Goal: Task Accomplishment & Management: Manage account settings

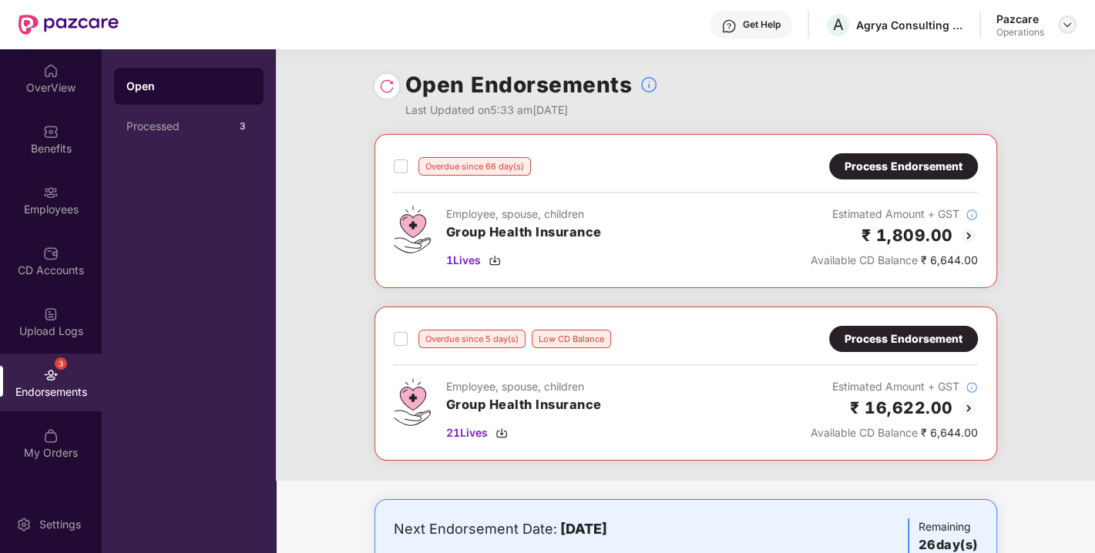
click at [1072, 22] on img at bounding box center [1067, 24] width 12 height 12
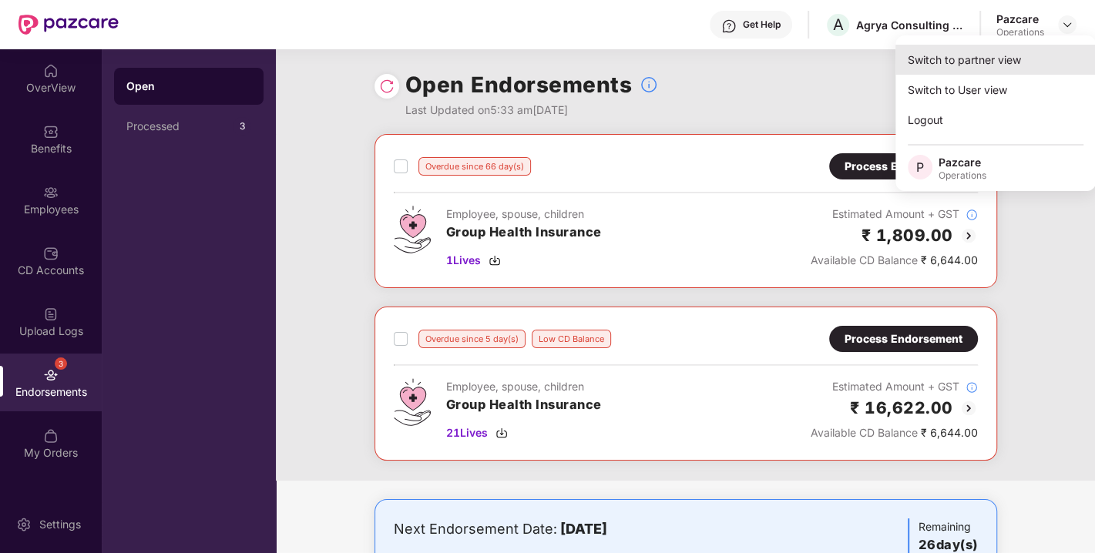
click at [986, 52] on div "Switch to partner view" at bounding box center [996, 60] width 200 height 30
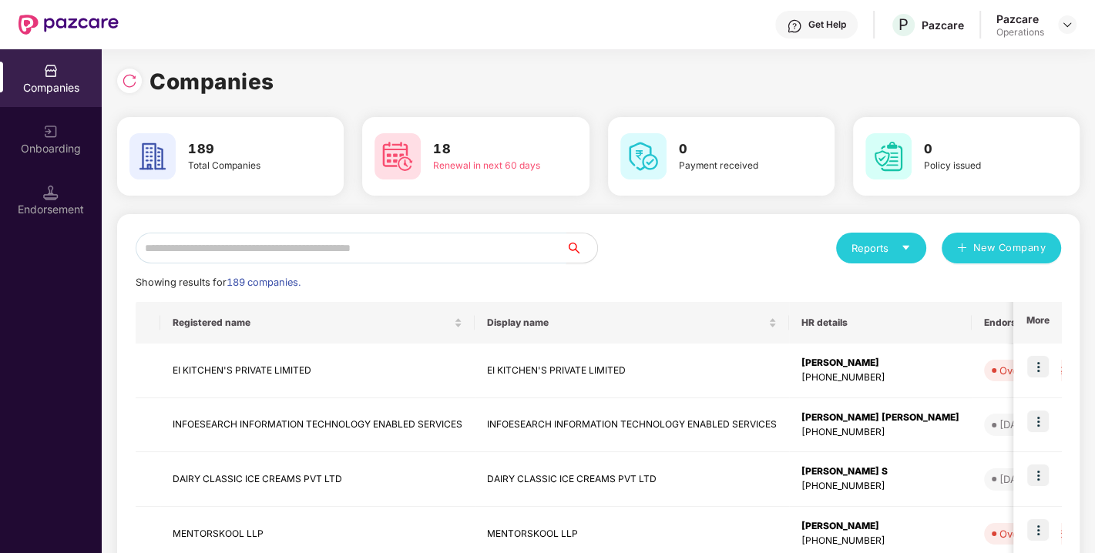
click at [402, 243] on input "text" at bounding box center [351, 248] width 431 height 31
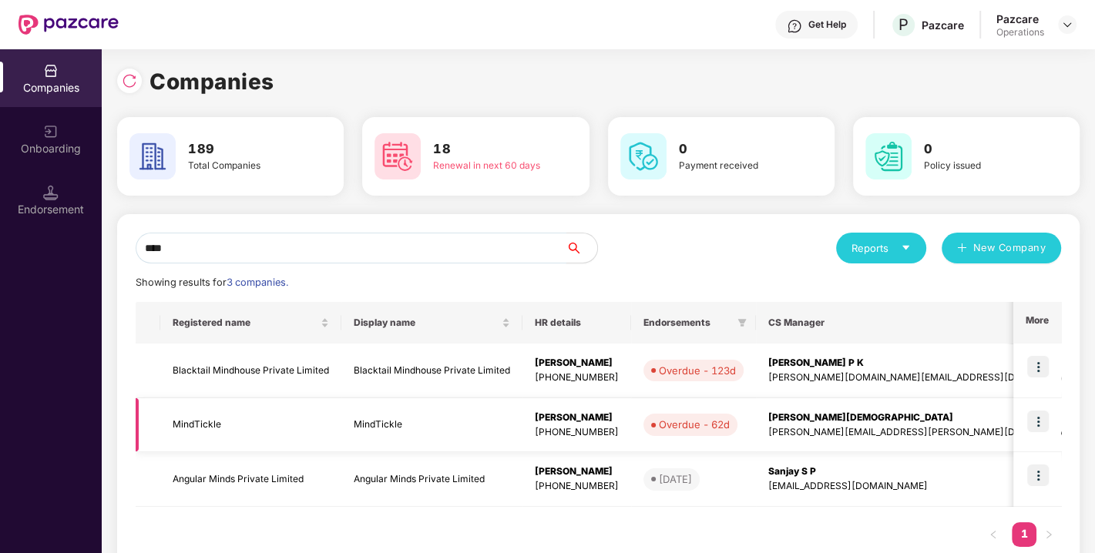
type input "****"
click at [1034, 421] on img at bounding box center [1038, 422] width 22 height 22
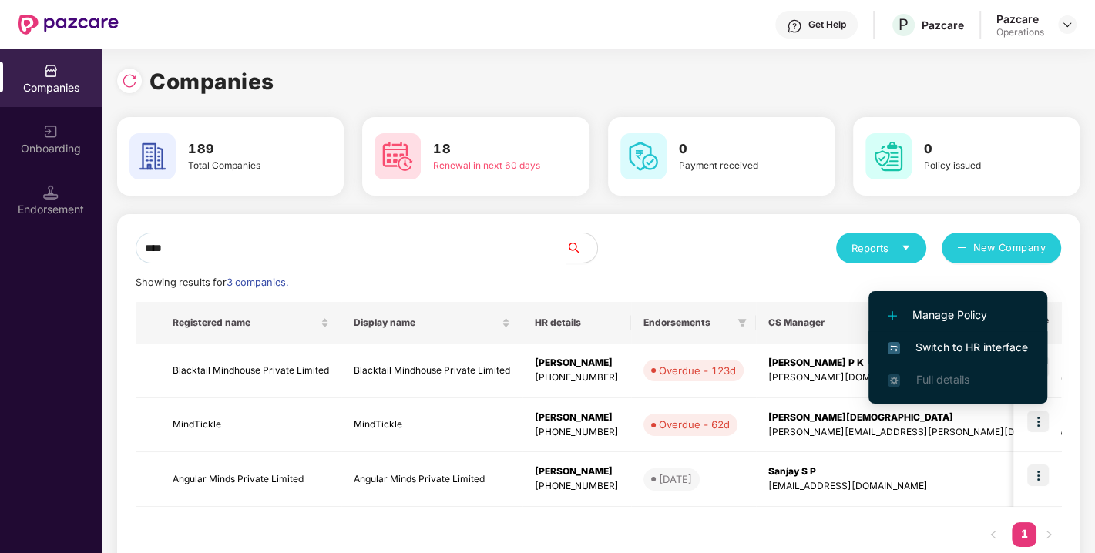
click at [949, 346] on span "Switch to HR interface" at bounding box center [958, 347] width 140 height 17
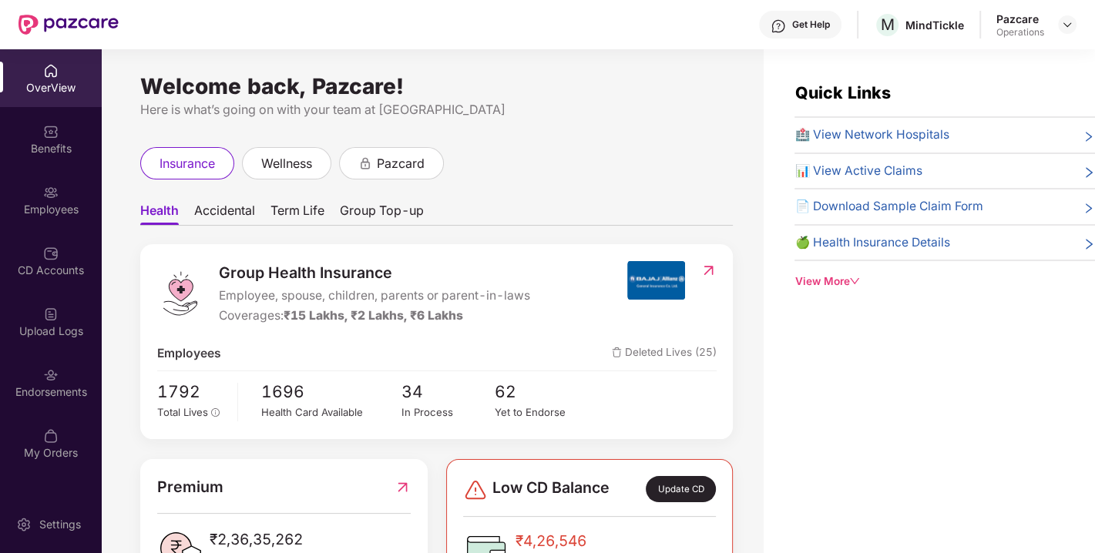
click at [44, 402] on div "Endorsements" at bounding box center [51, 383] width 102 height 58
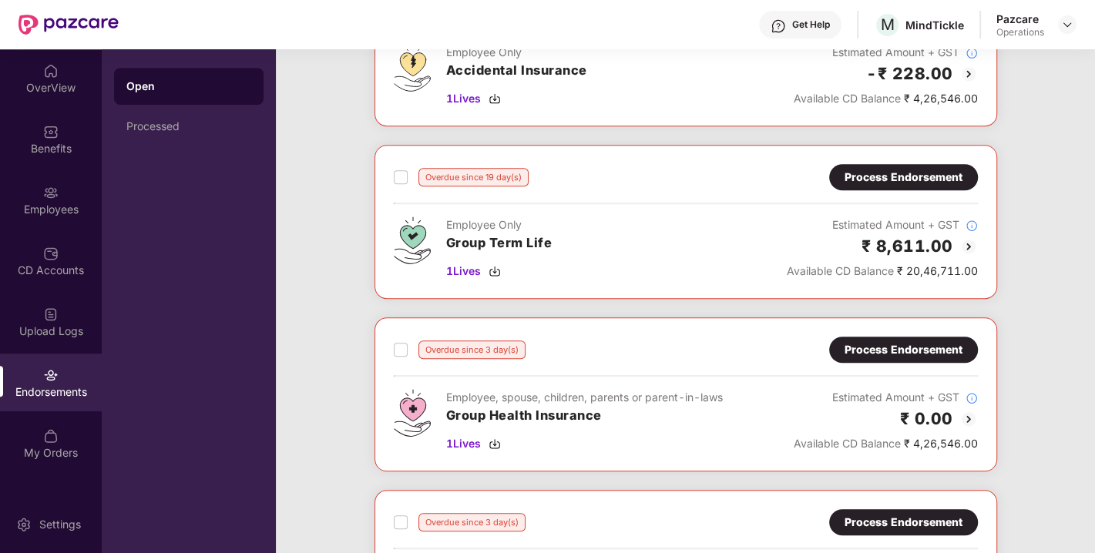
scroll to position [939, 0]
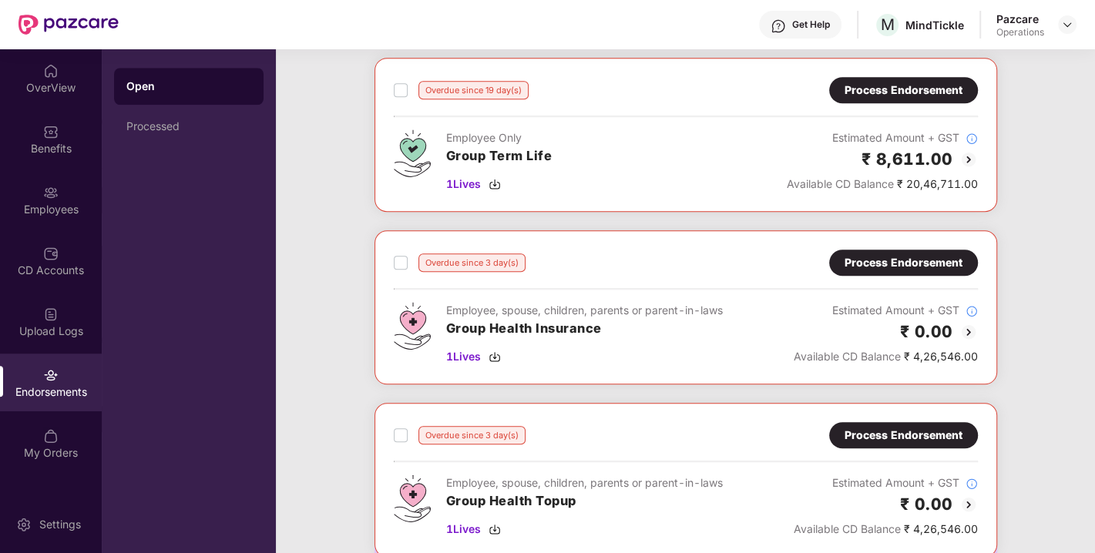
click at [919, 262] on div "Process Endorsement" at bounding box center [904, 262] width 118 height 17
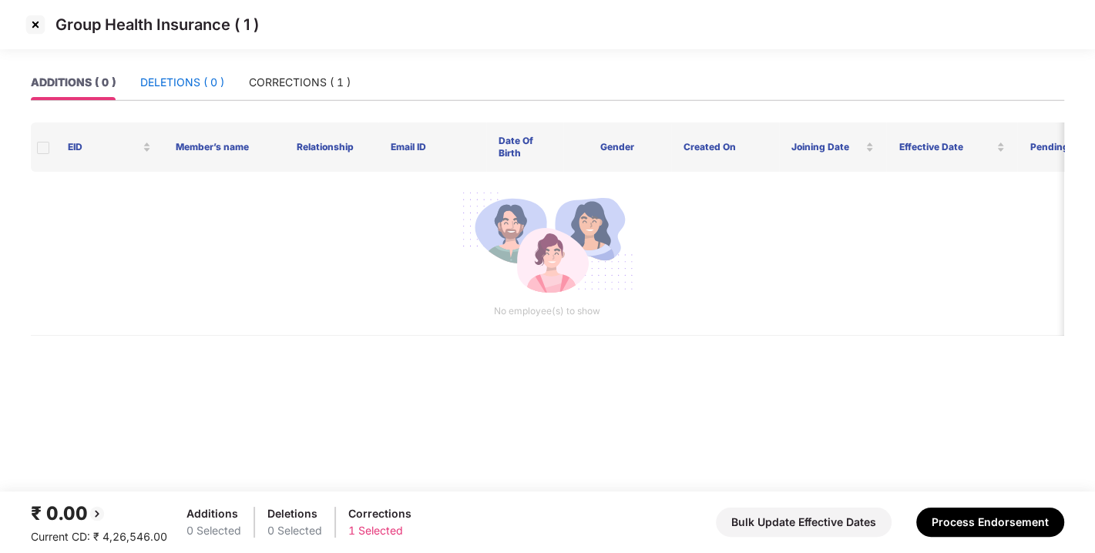
click at [173, 79] on div "DELETIONS ( 0 )" at bounding box center [182, 82] width 84 height 17
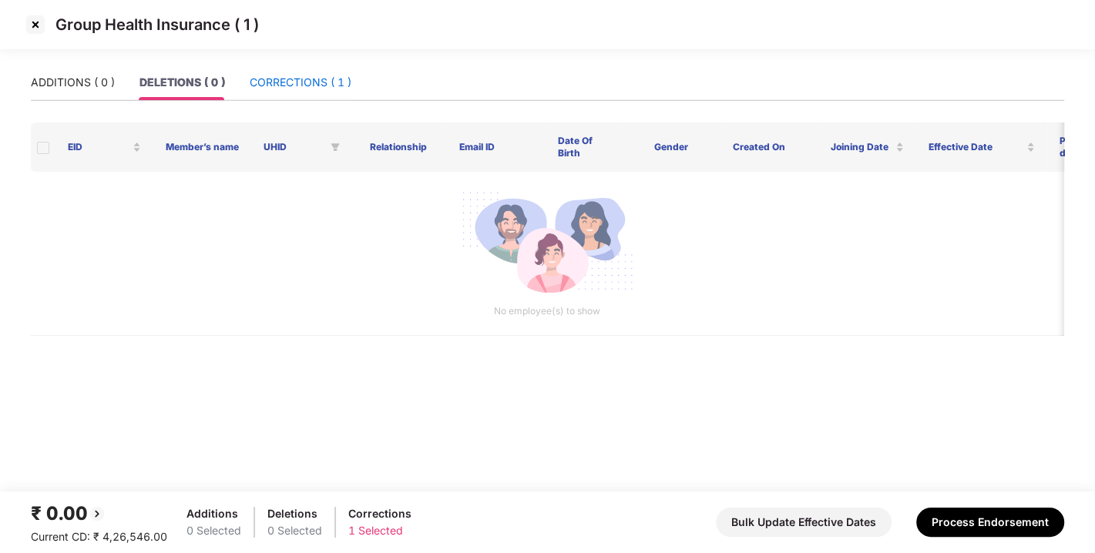
click at [324, 82] on div "CORRECTIONS ( 1 )" at bounding box center [301, 82] width 102 height 17
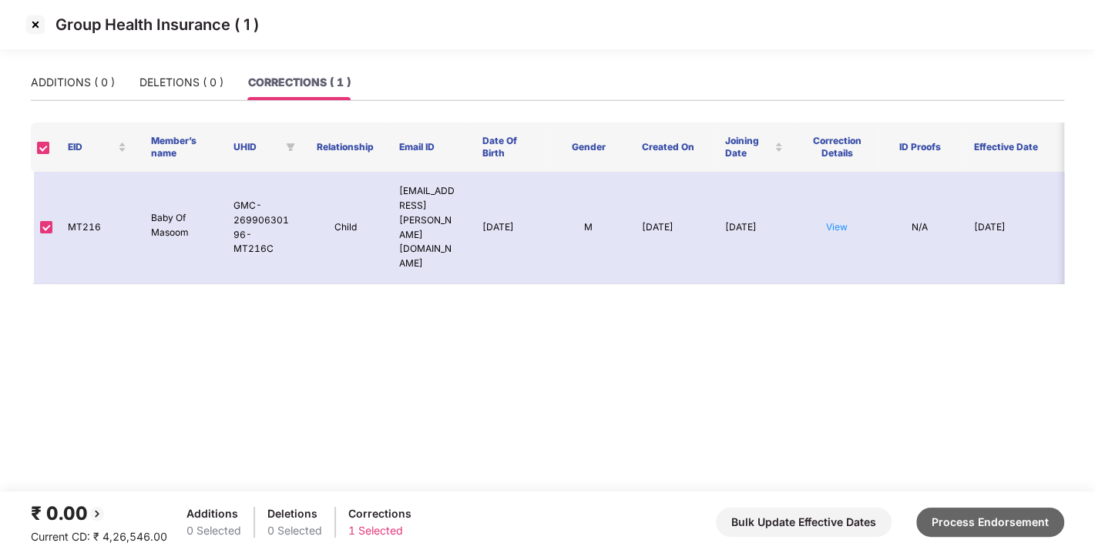
click at [962, 509] on button "Process Endorsement" at bounding box center [990, 522] width 148 height 29
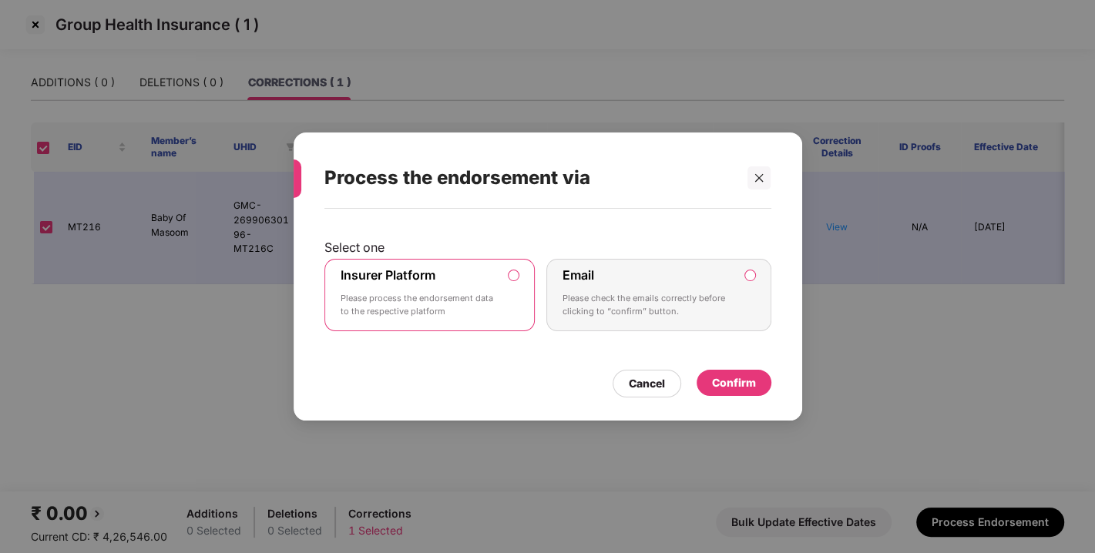
click at [701, 375] on div "Confirm" at bounding box center [734, 383] width 75 height 26
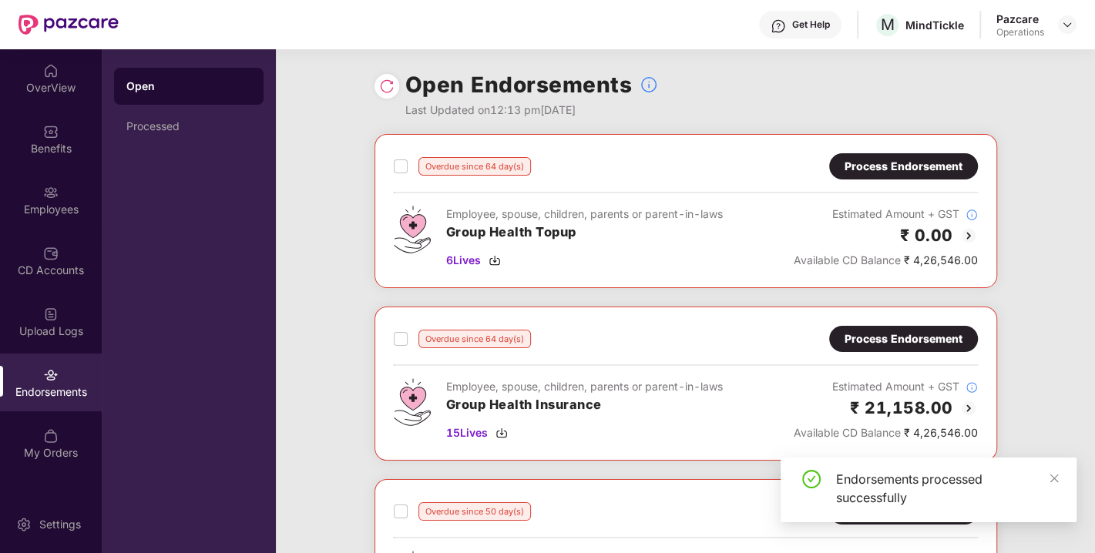
click at [902, 171] on div "Process Endorsement" at bounding box center [904, 166] width 118 height 17
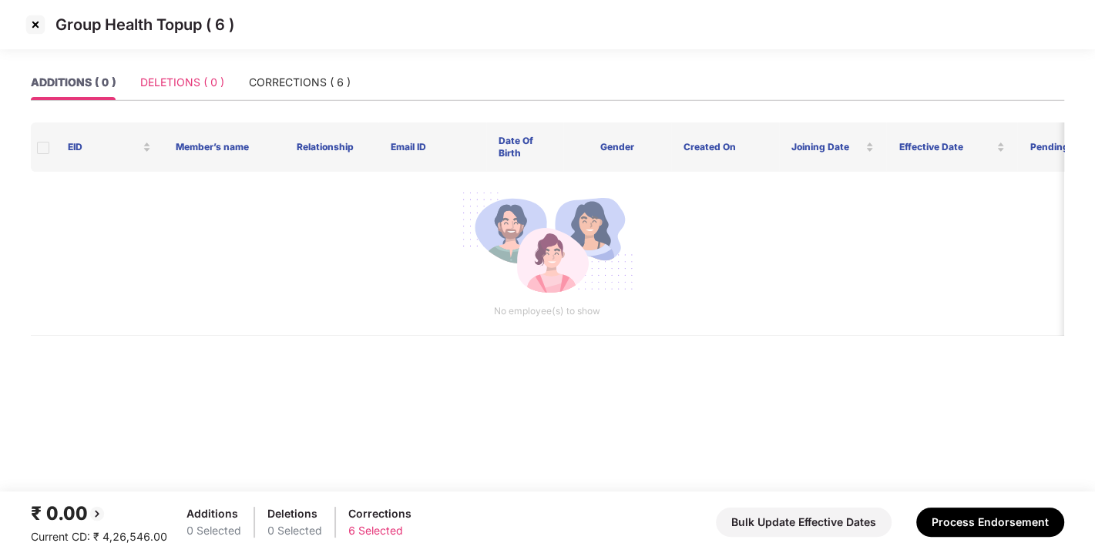
click at [196, 96] on div "DELETIONS ( 0 )" at bounding box center [182, 82] width 84 height 35
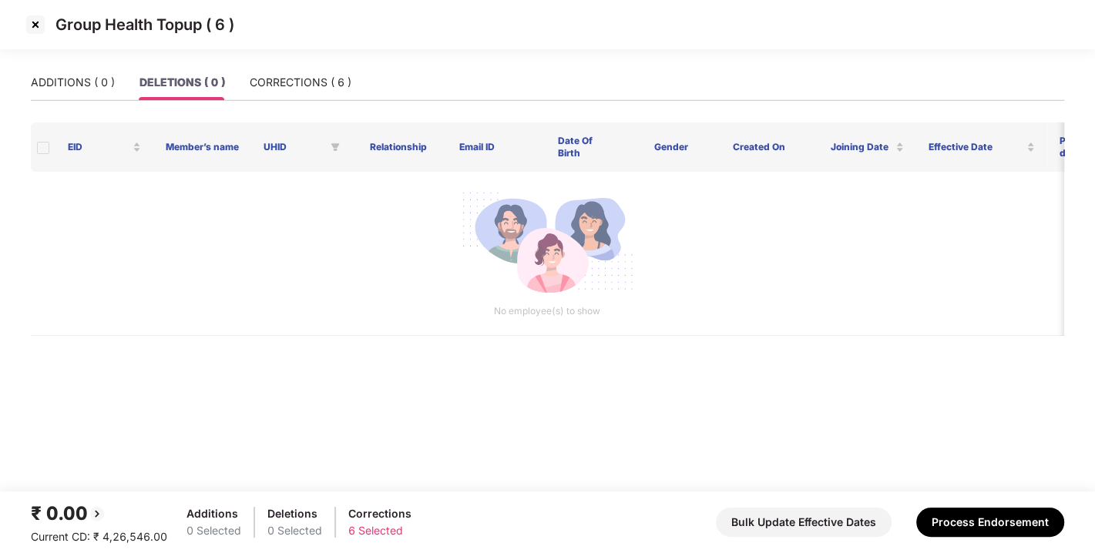
click at [291, 101] on div "ADDITIONS ( 0 ) DELETIONS ( 0 ) CORRECTIONS ( 6 )" at bounding box center [548, 89] width 1034 height 49
click at [328, 75] on div "CORRECTIONS ( 6 )" at bounding box center [301, 82] width 102 height 17
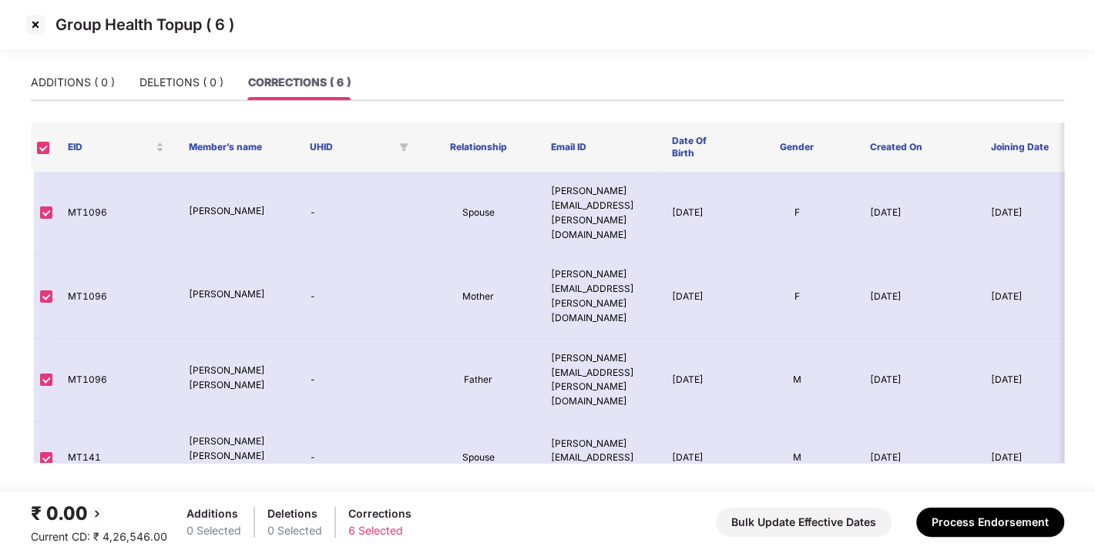
click at [34, 27] on img at bounding box center [35, 24] width 25 height 25
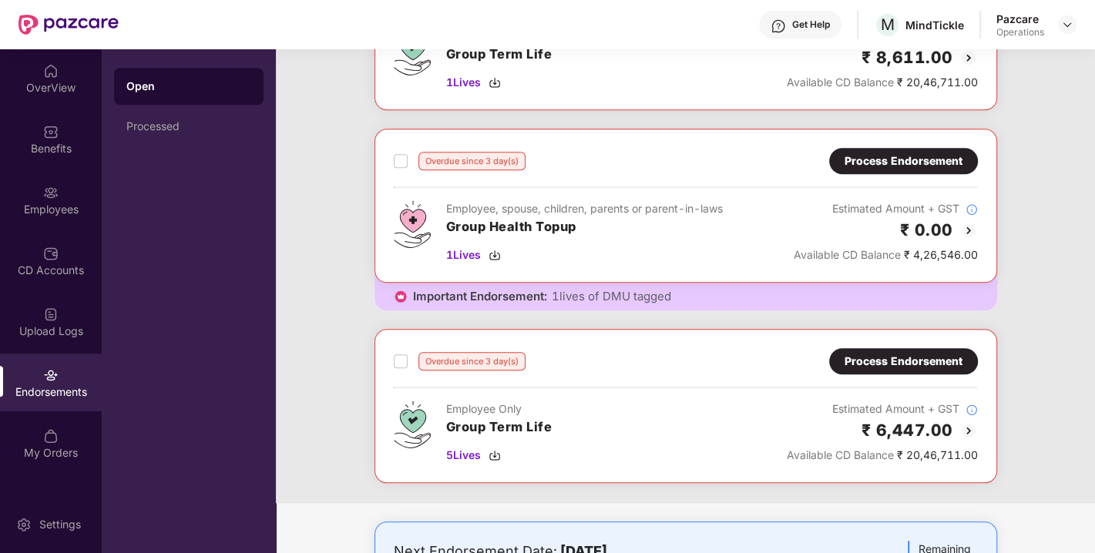
scroll to position [1042, 0]
click at [892, 165] on div "Process Endorsement" at bounding box center [903, 160] width 149 height 26
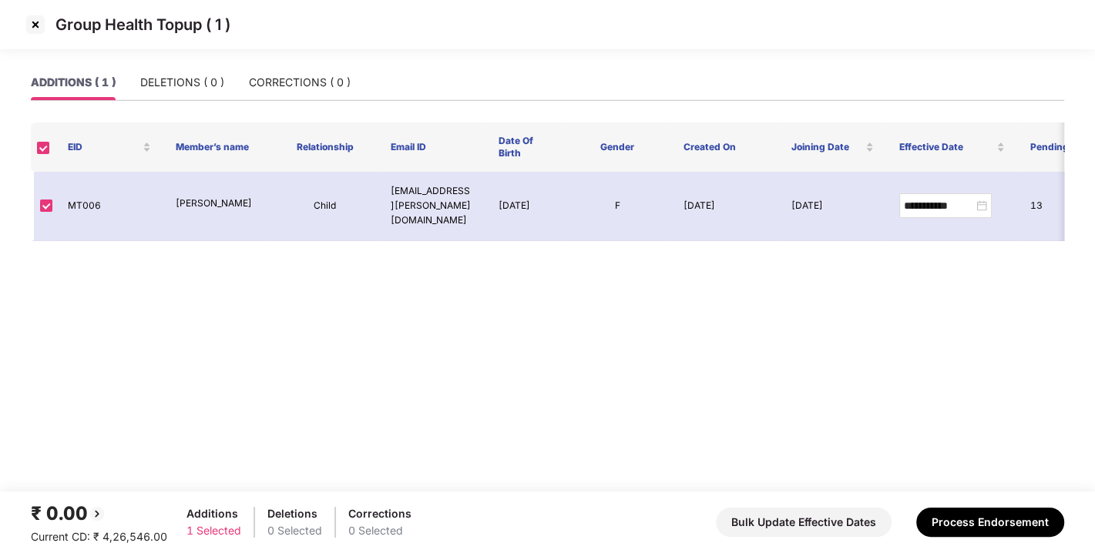
click at [35, 21] on img at bounding box center [35, 24] width 25 height 25
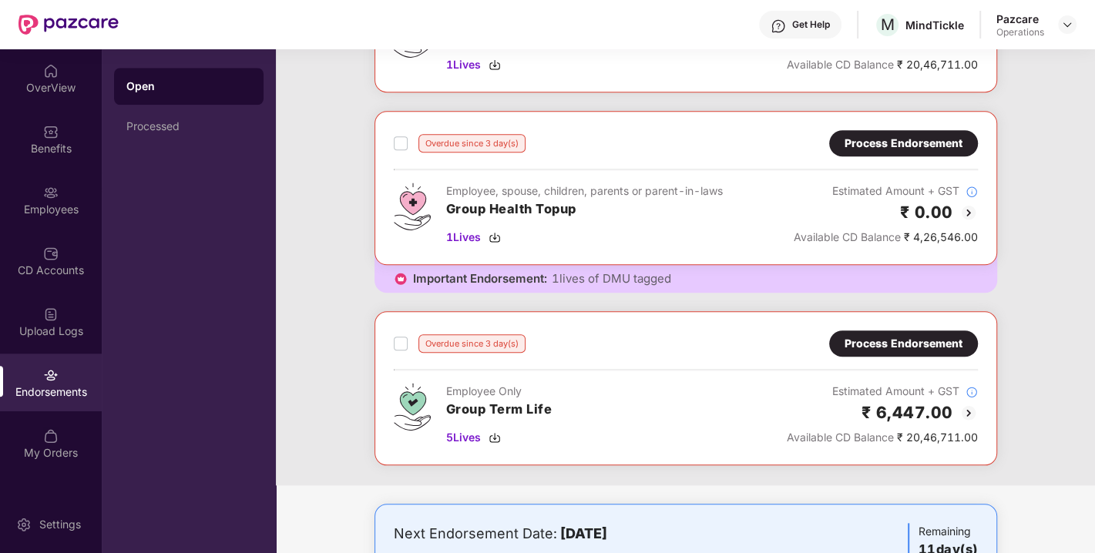
scroll to position [1111, 0]
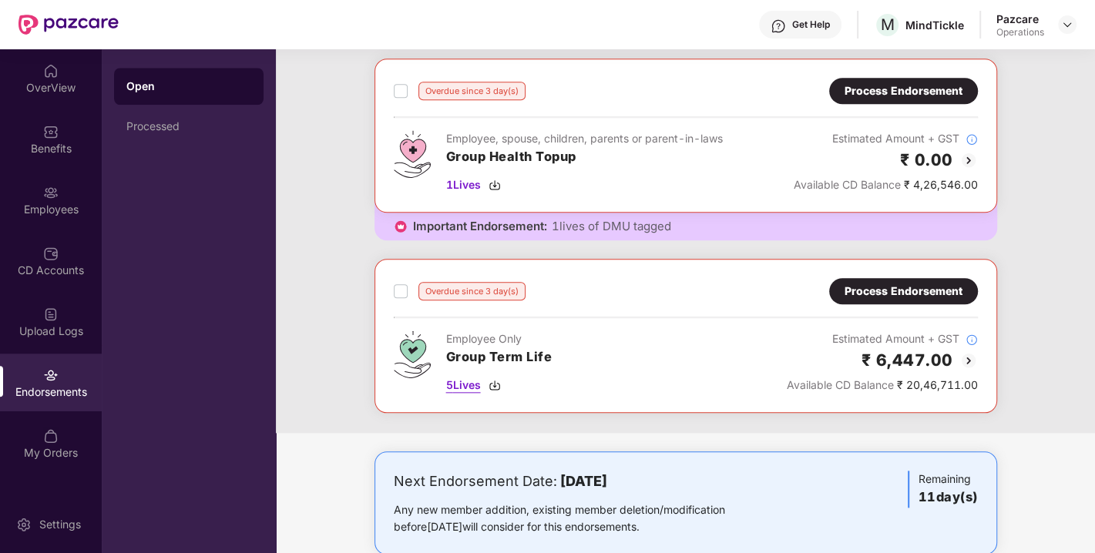
click at [499, 379] on img at bounding box center [495, 385] width 12 height 12
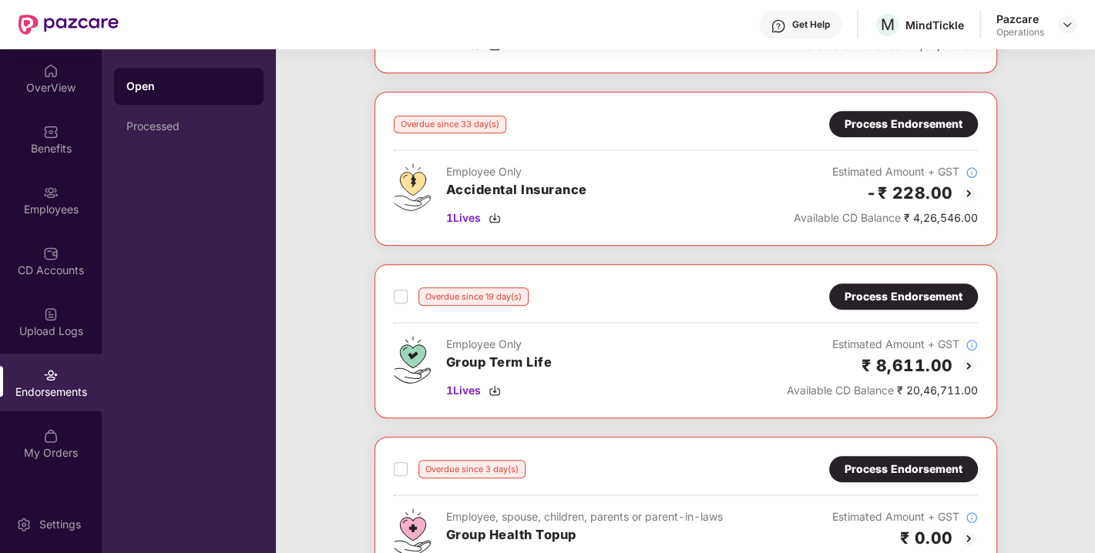
scroll to position [711, 0]
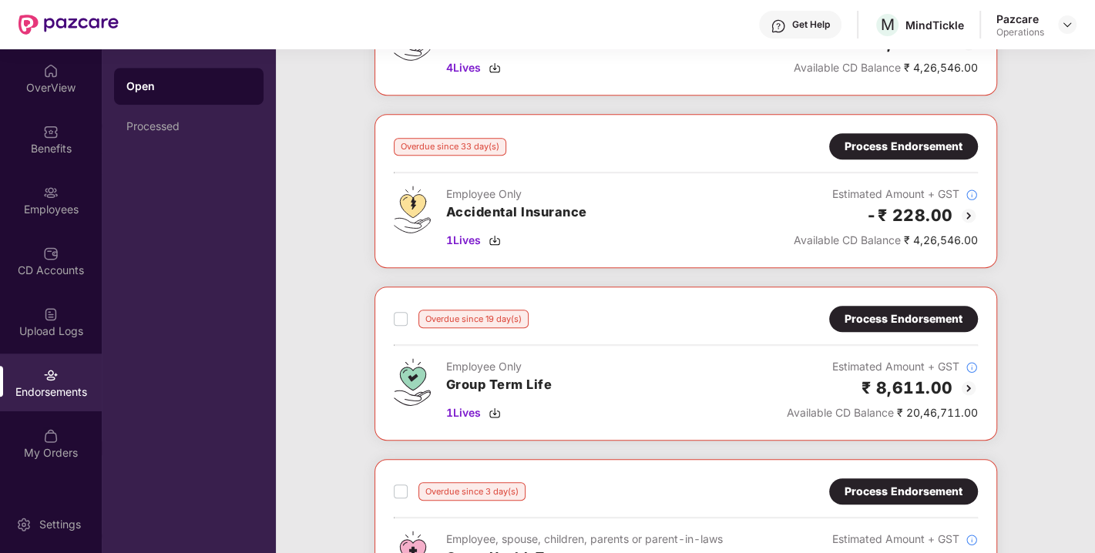
click at [896, 317] on div "Process Endorsement" at bounding box center [904, 319] width 118 height 17
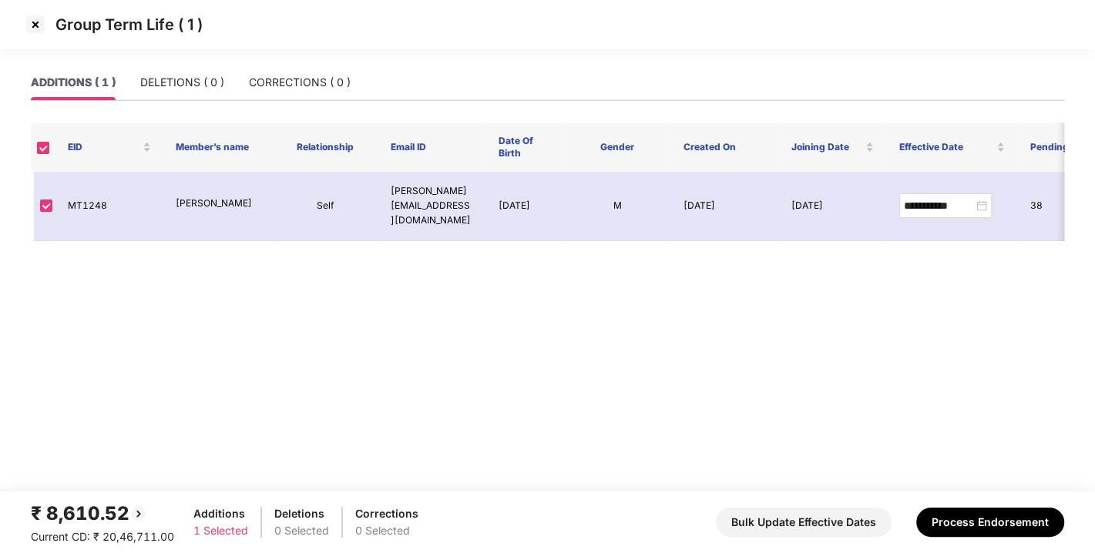
click at [33, 18] on img at bounding box center [35, 24] width 25 height 25
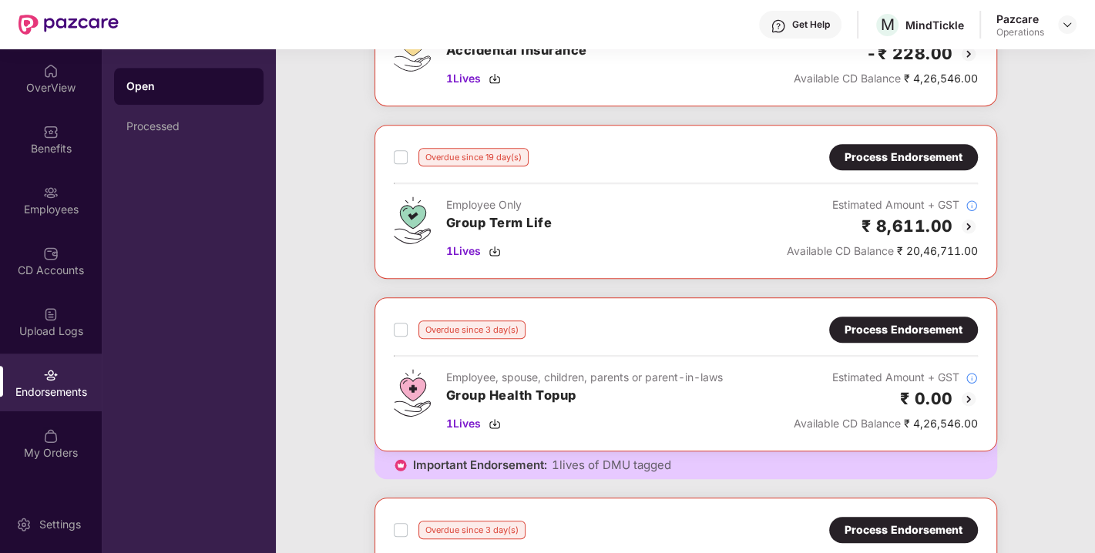
scroll to position [876, 0]
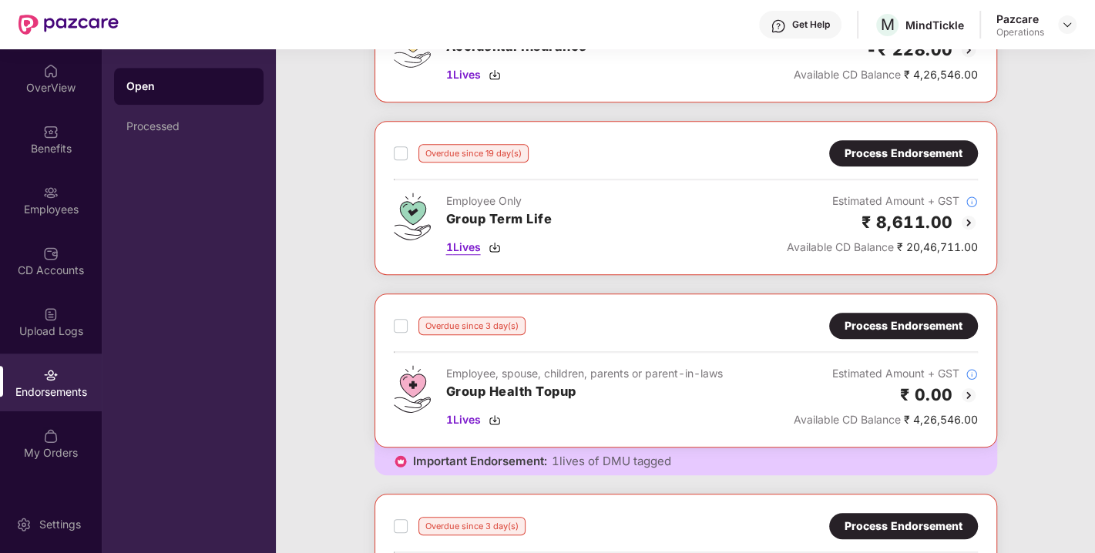
click at [494, 243] on img at bounding box center [495, 247] width 12 height 12
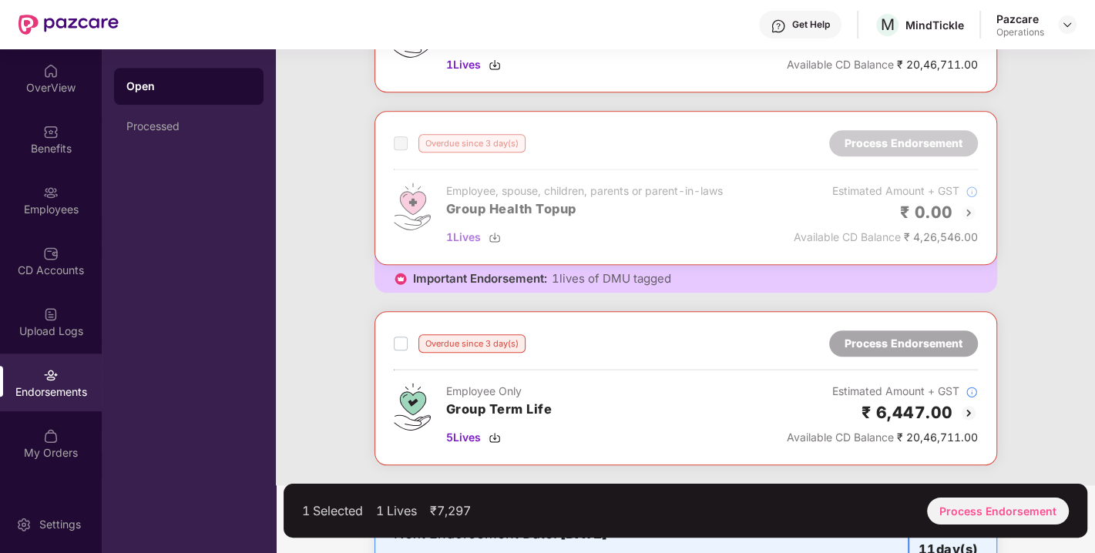
scroll to position [1061, 0]
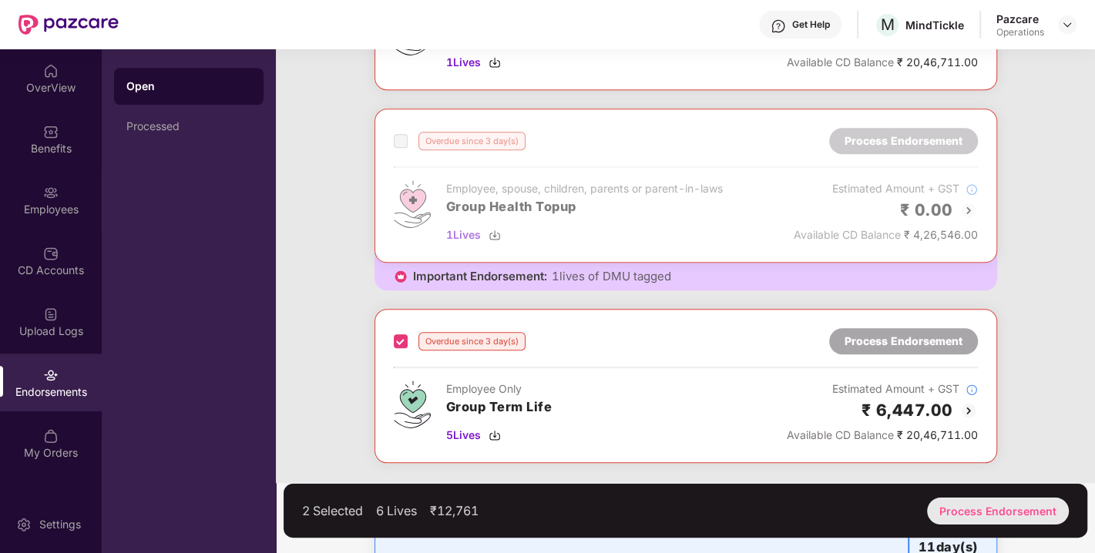
click at [988, 509] on div "Process Endorsement" at bounding box center [998, 511] width 142 height 27
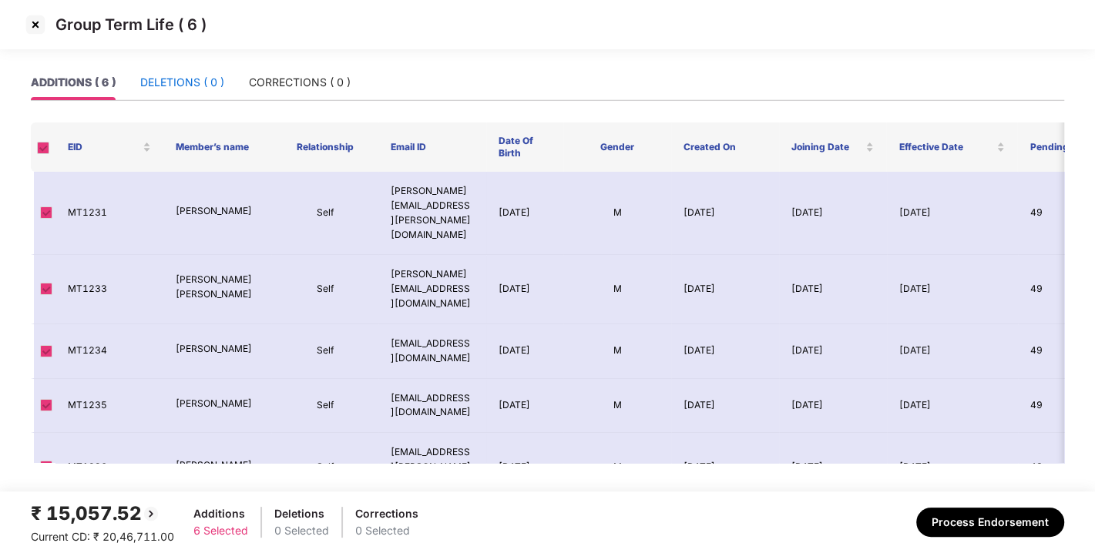
click at [175, 86] on div "DELETIONS ( 0 )" at bounding box center [182, 82] width 84 height 17
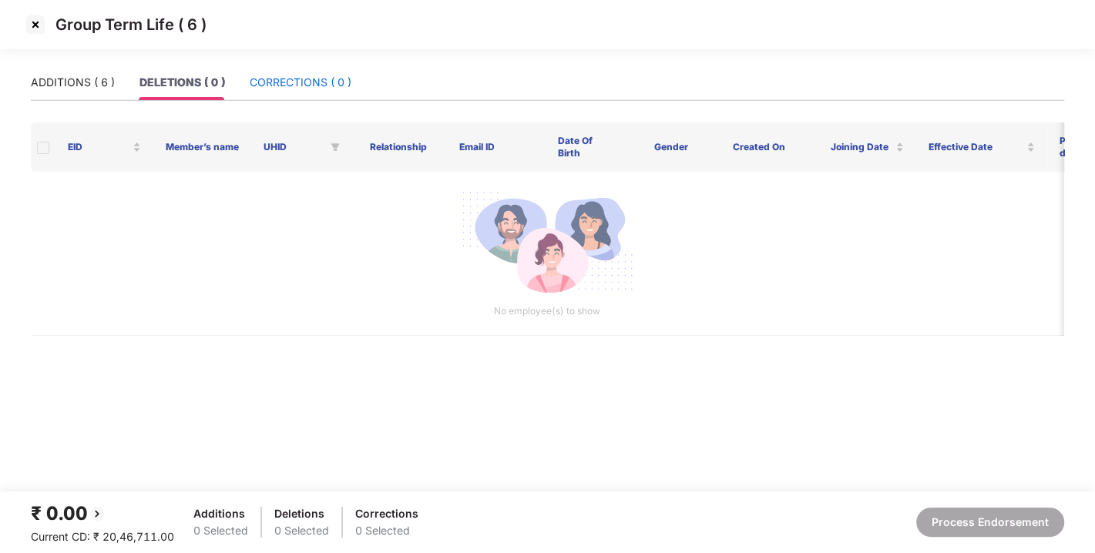
click at [335, 83] on div "CORRECTIONS ( 0 )" at bounding box center [301, 82] width 102 height 17
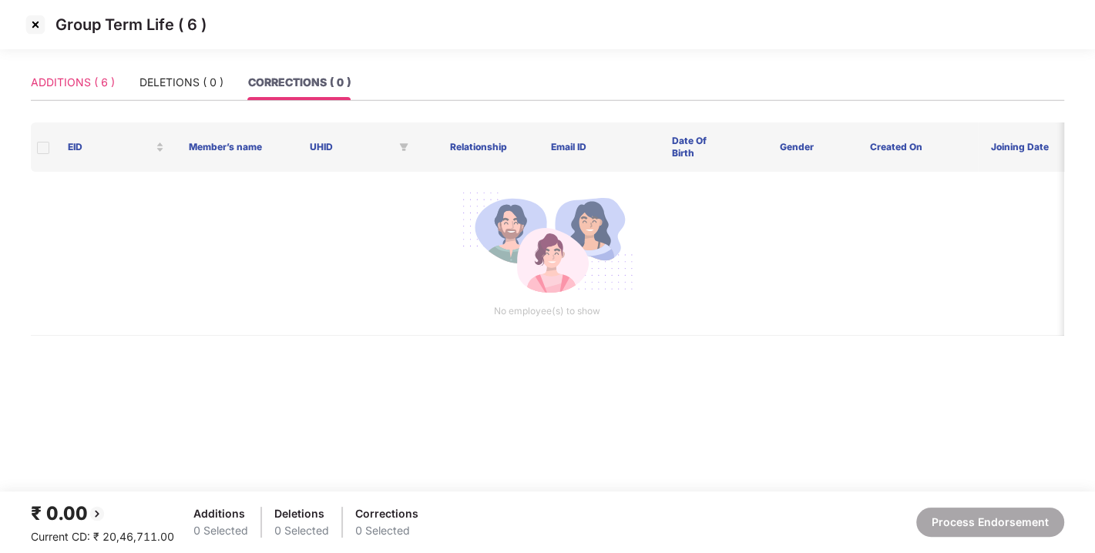
click at [32, 66] on div "ADDITIONS ( 6 )" at bounding box center [73, 82] width 84 height 35
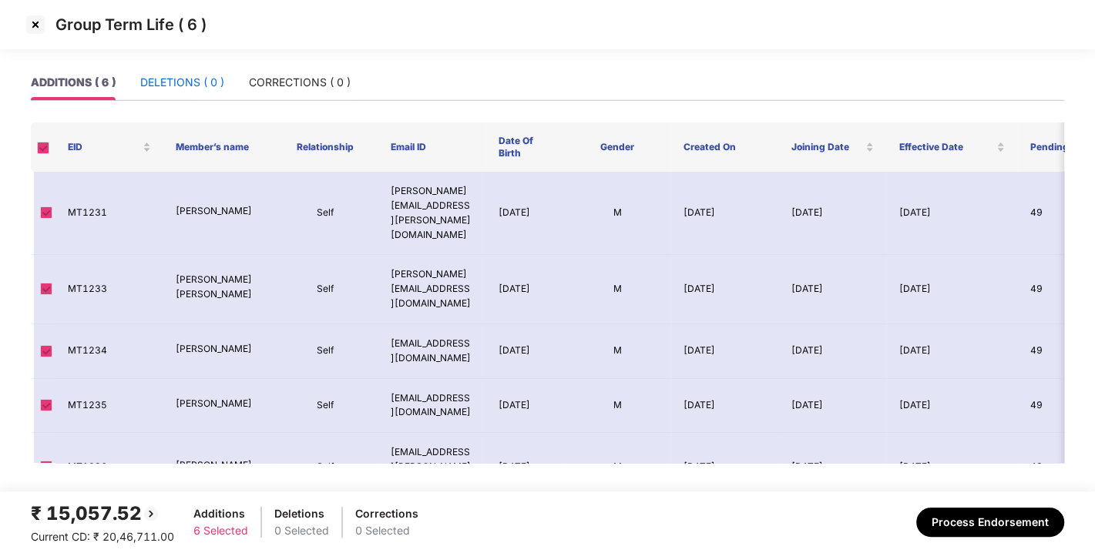
click at [193, 85] on div "DELETIONS ( 0 )" at bounding box center [182, 82] width 84 height 17
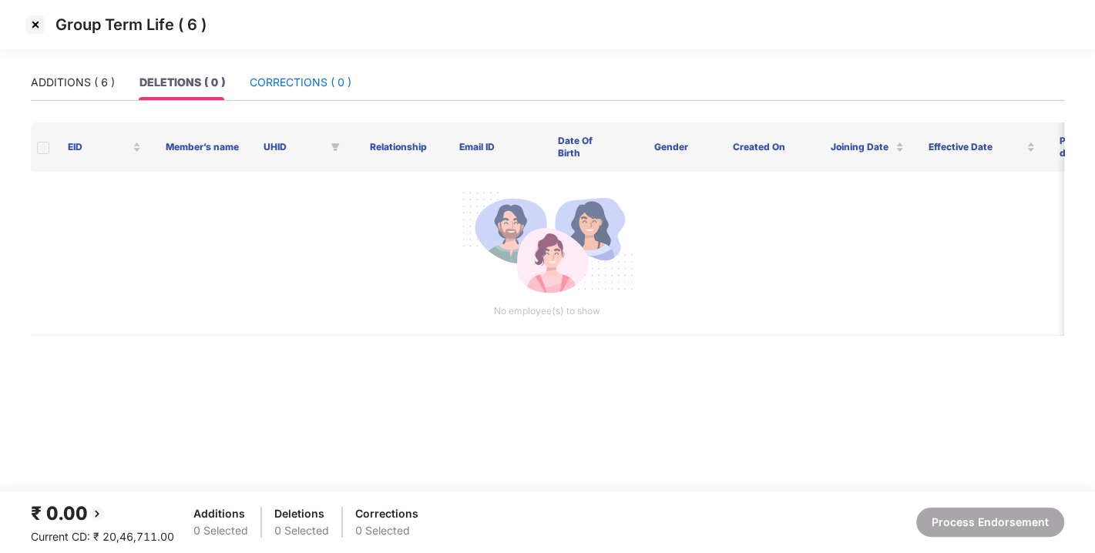
click at [304, 76] on div "CORRECTIONS ( 0 )" at bounding box center [301, 82] width 102 height 17
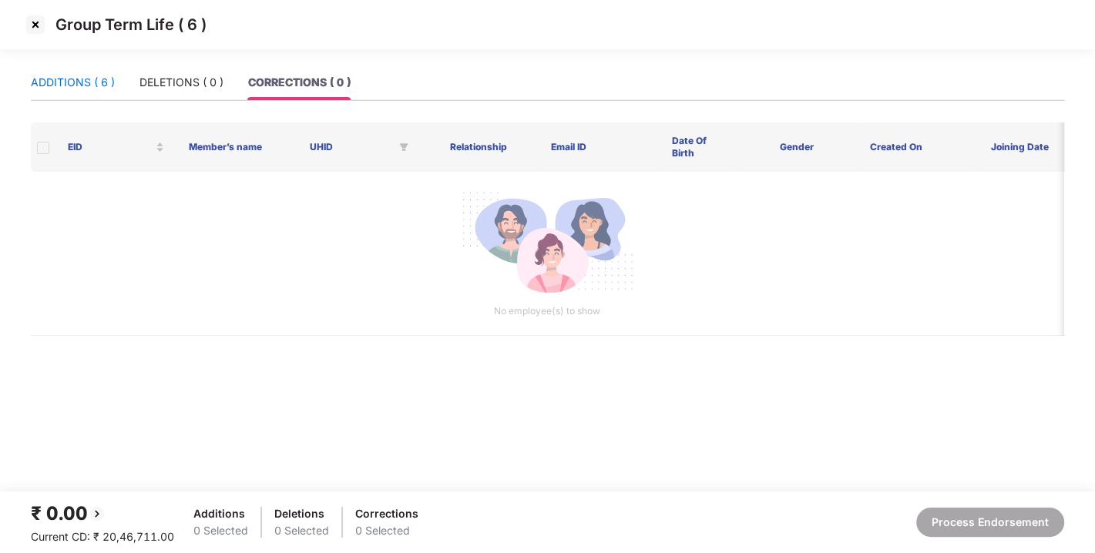
click at [64, 86] on div "ADDITIONS ( 6 )" at bounding box center [73, 82] width 84 height 17
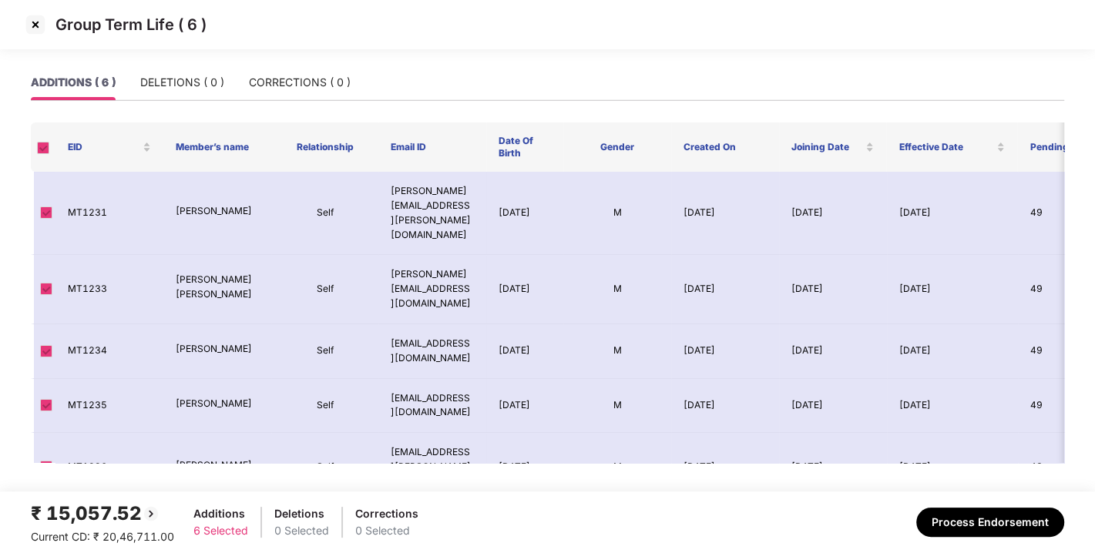
click at [1000, 505] on div "₹ 15,057.52 Current CD: ₹ 20,46,711.00 Additions 6 Selected Deletions 0 Selecte…" at bounding box center [548, 522] width 1034 height 46
drag, startPoint x: 1000, startPoint y: 505, endPoint x: 991, endPoint y: 515, distance: 13.6
click at [991, 515] on div "₹ 15,057.52 Current CD: ₹ 20,46,711.00 Additions 6 Selected Deletions 0 Selecte…" at bounding box center [548, 522] width 1034 height 46
click at [991, 515] on button "Process Endorsement" at bounding box center [990, 522] width 148 height 29
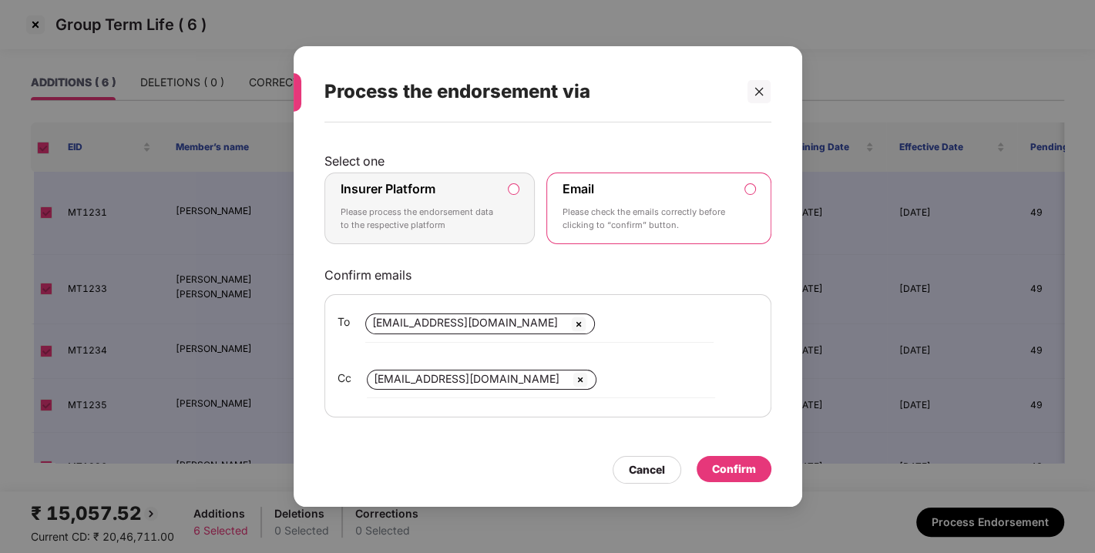
click at [506, 183] on label "Insurer Platform Please process the endorsement data to the respective platform" at bounding box center [429, 209] width 211 height 72
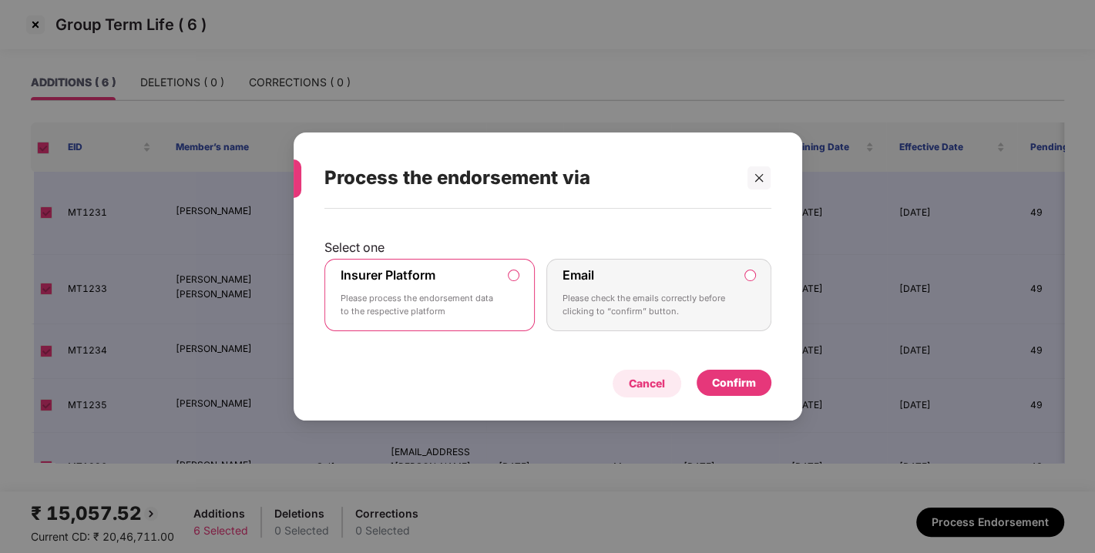
click at [636, 378] on div "Cancel" at bounding box center [647, 383] width 36 height 17
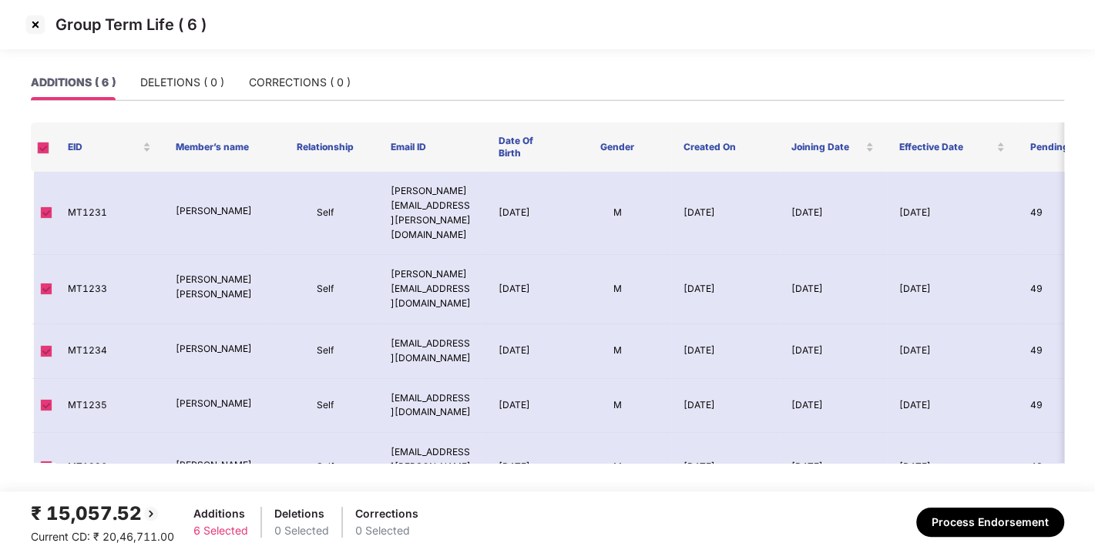
click at [195, 105] on div "ADDITIONS ( 6 ) DELETIONS ( 0 ) CORRECTIONS ( 0 )" at bounding box center [548, 89] width 1034 height 49
click at [182, 79] on div "DELETIONS ( 0 )" at bounding box center [182, 82] width 84 height 17
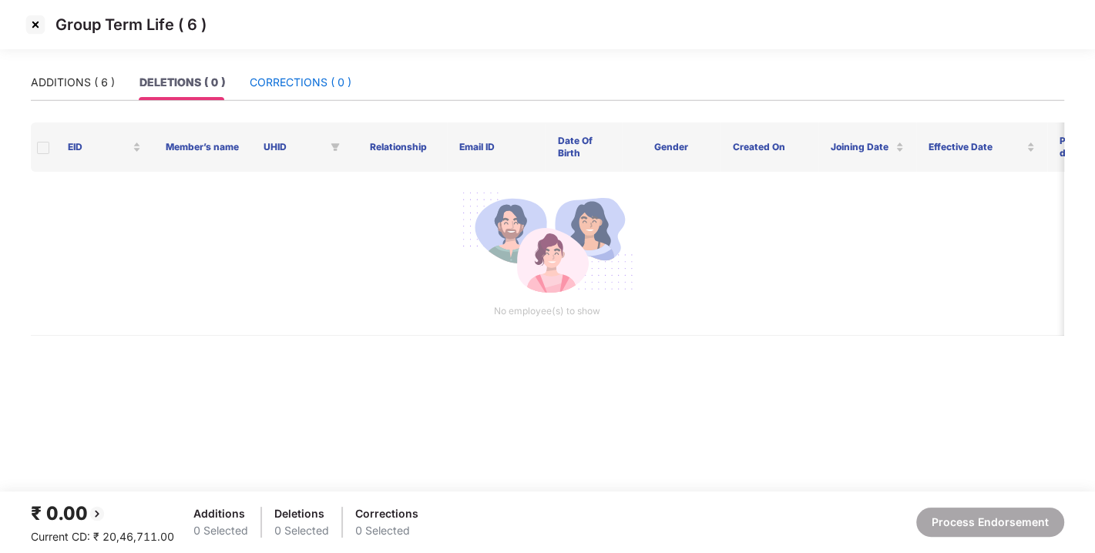
click at [281, 85] on div "CORRECTIONS ( 0 )" at bounding box center [301, 82] width 102 height 17
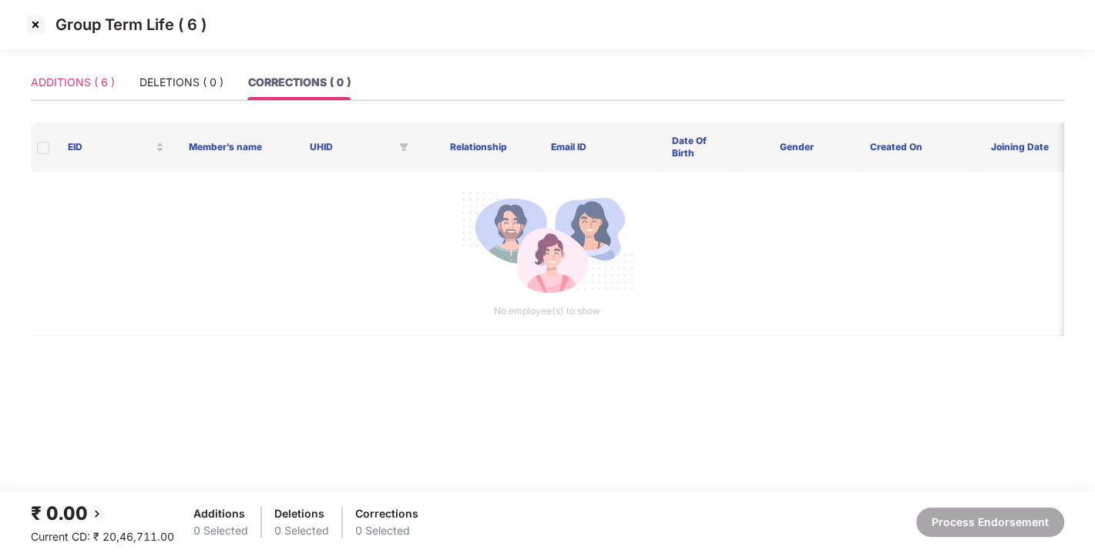
click at [76, 68] on div "ADDITIONS ( 6 )" at bounding box center [73, 82] width 84 height 35
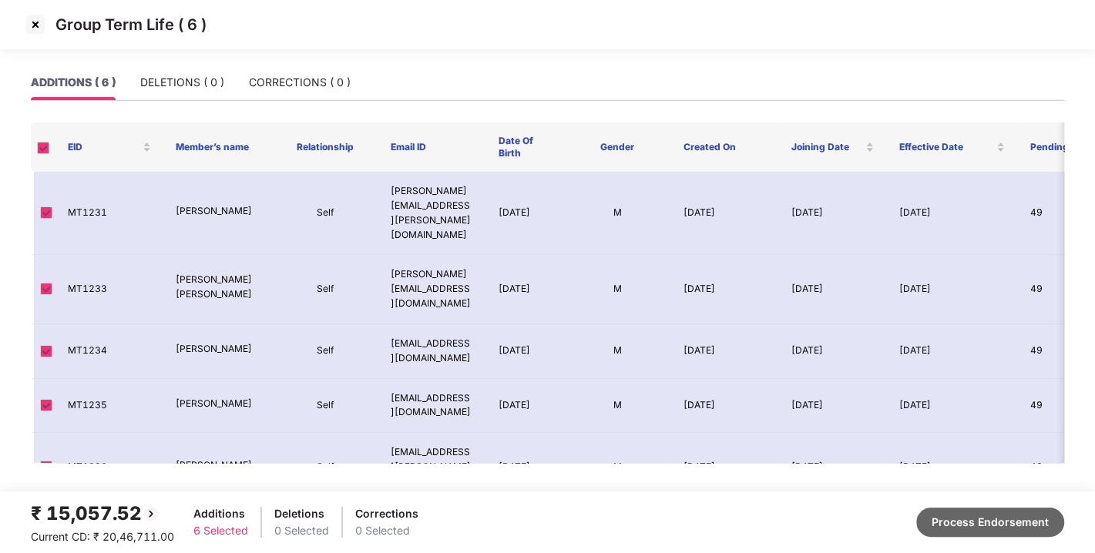
click at [966, 513] on button "Process Endorsement" at bounding box center [990, 522] width 148 height 29
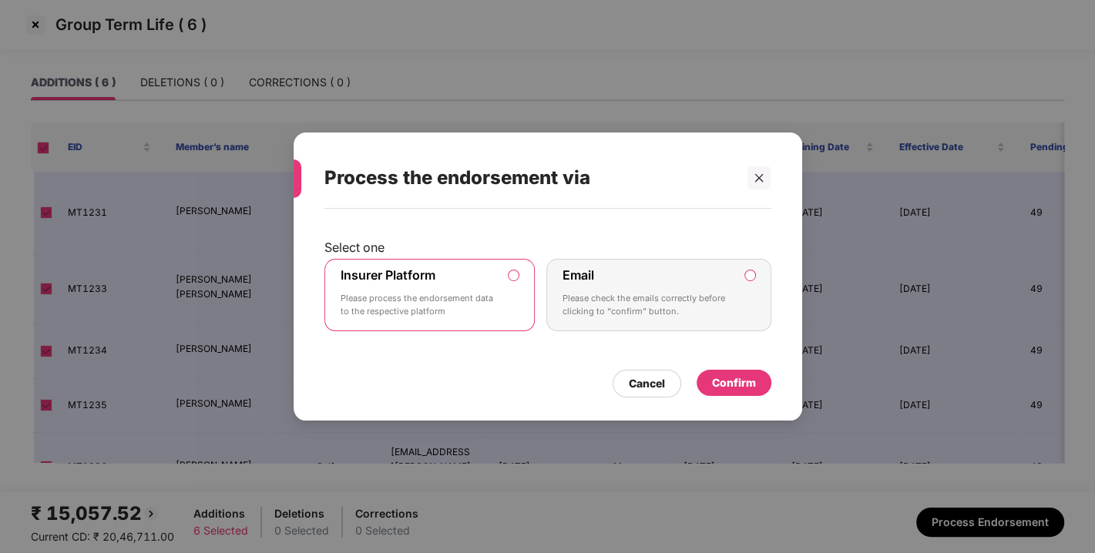
click at [735, 383] on div "Confirm" at bounding box center [734, 383] width 44 height 17
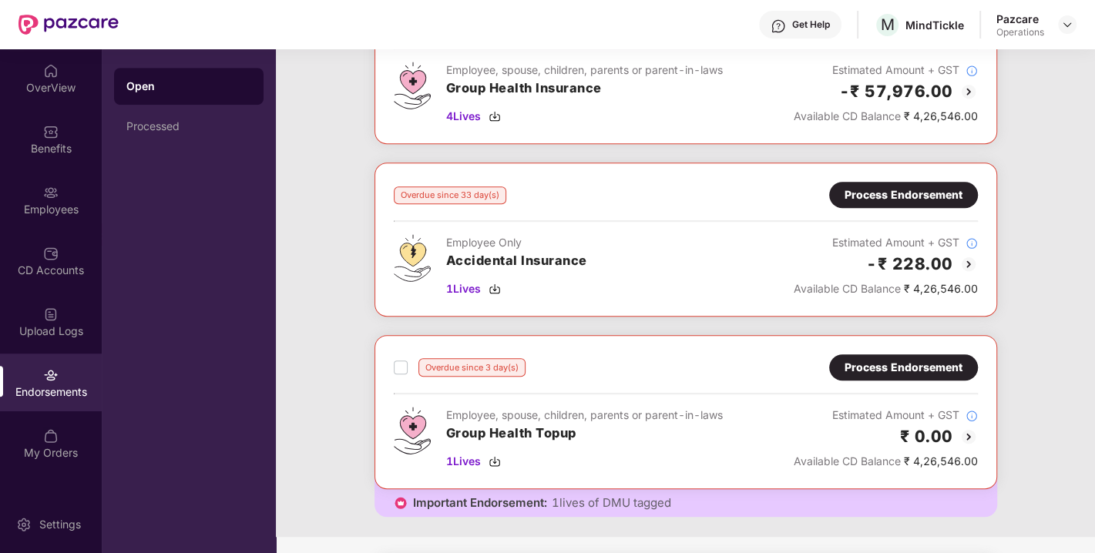
scroll to position [718, 0]
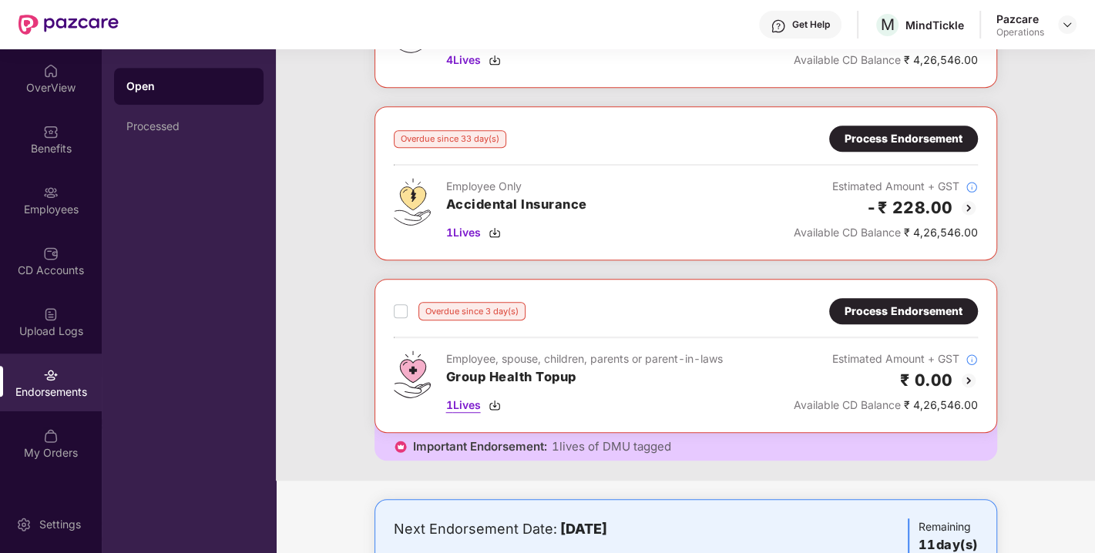
click at [551, 402] on div "1 Lives" at bounding box center [584, 405] width 277 height 17
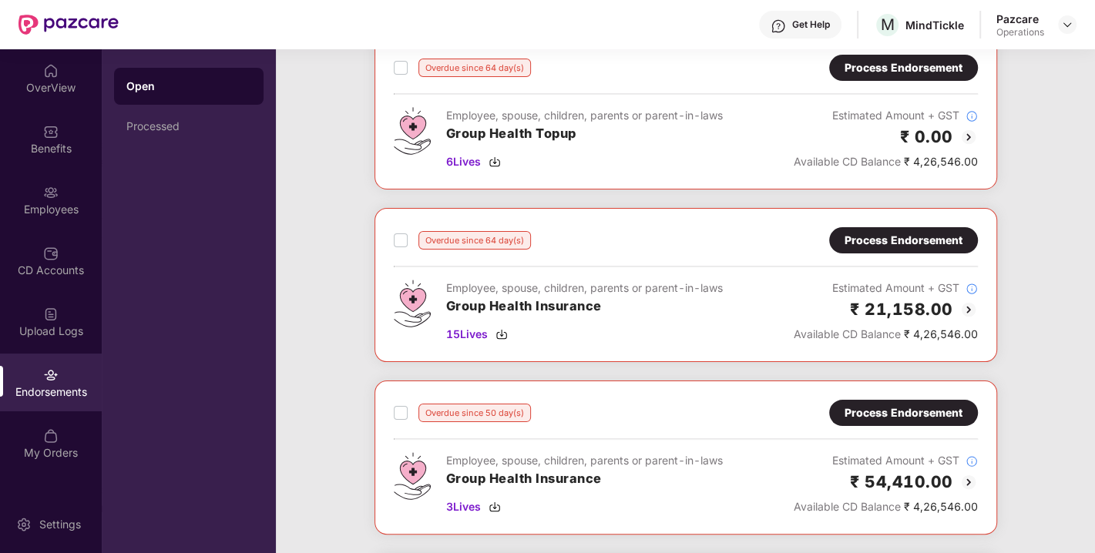
scroll to position [117, 0]
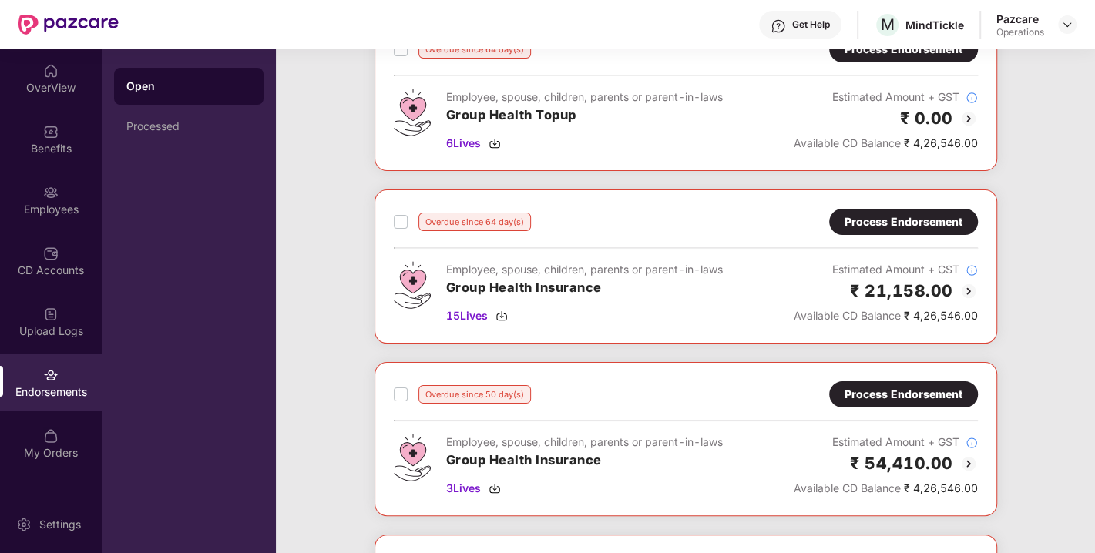
click at [912, 222] on div "Process Endorsement" at bounding box center [904, 221] width 118 height 17
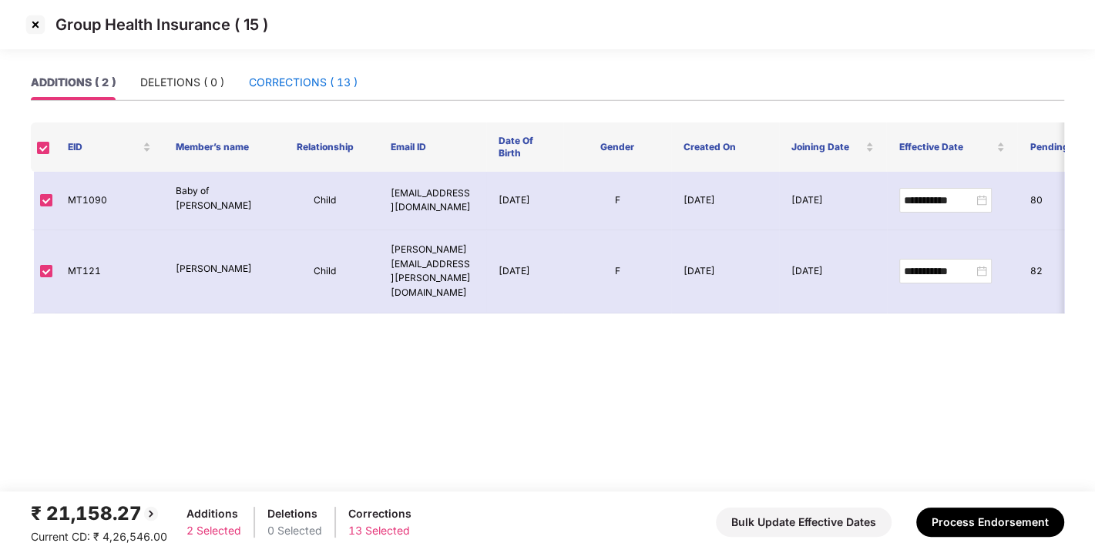
click at [295, 77] on div "CORRECTIONS ( 13 )" at bounding box center [303, 82] width 109 height 17
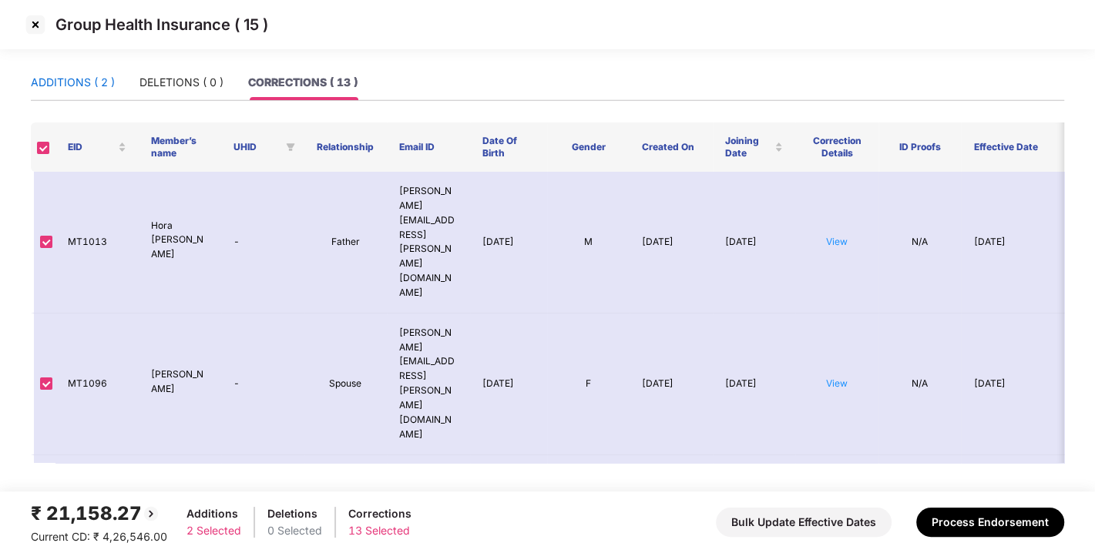
click at [50, 89] on div "ADDITIONS ( 2 )" at bounding box center [73, 82] width 84 height 17
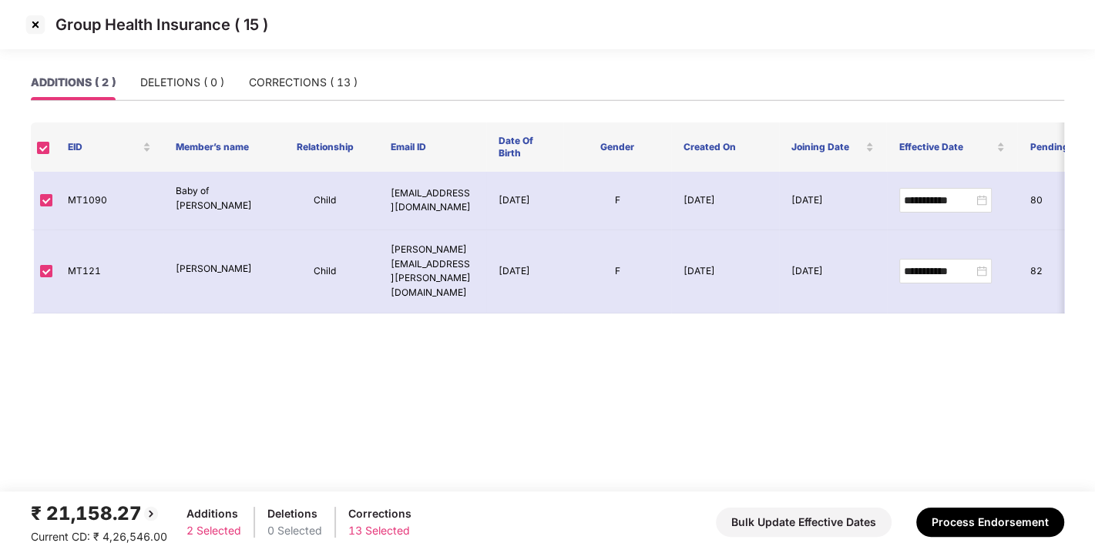
click at [42, 22] on img at bounding box center [35, 24] width 25 height 25
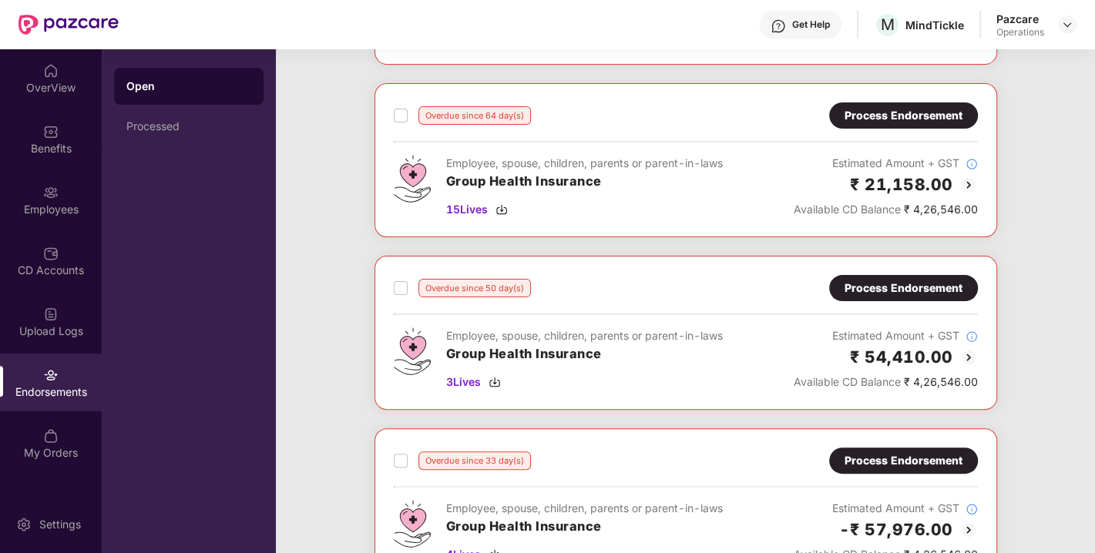
scroll to position [225, 0]
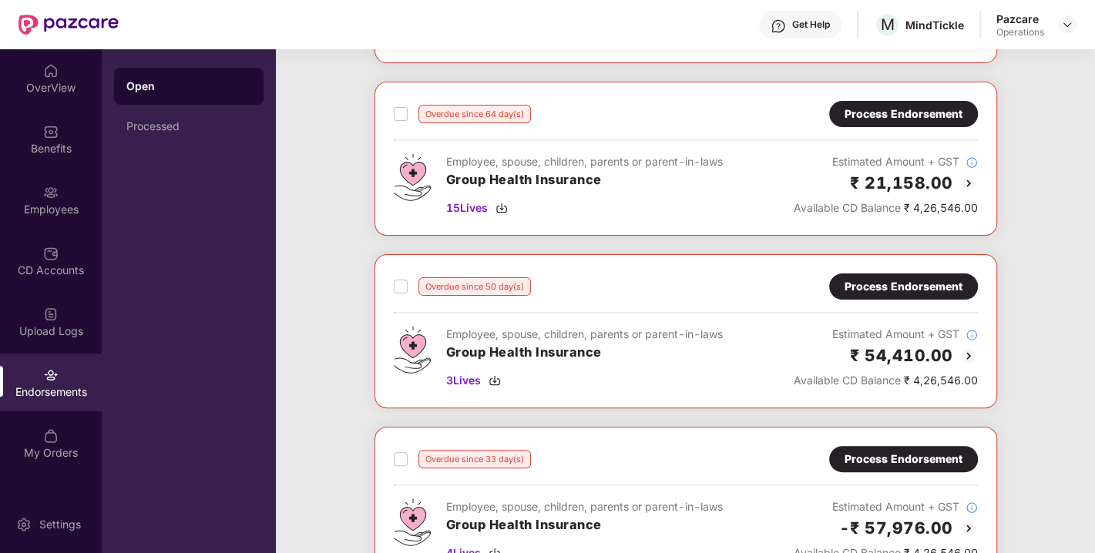
click at [886, 283] on div "Process Endorsement" at bounding box center [904, 286] width 118 height 17
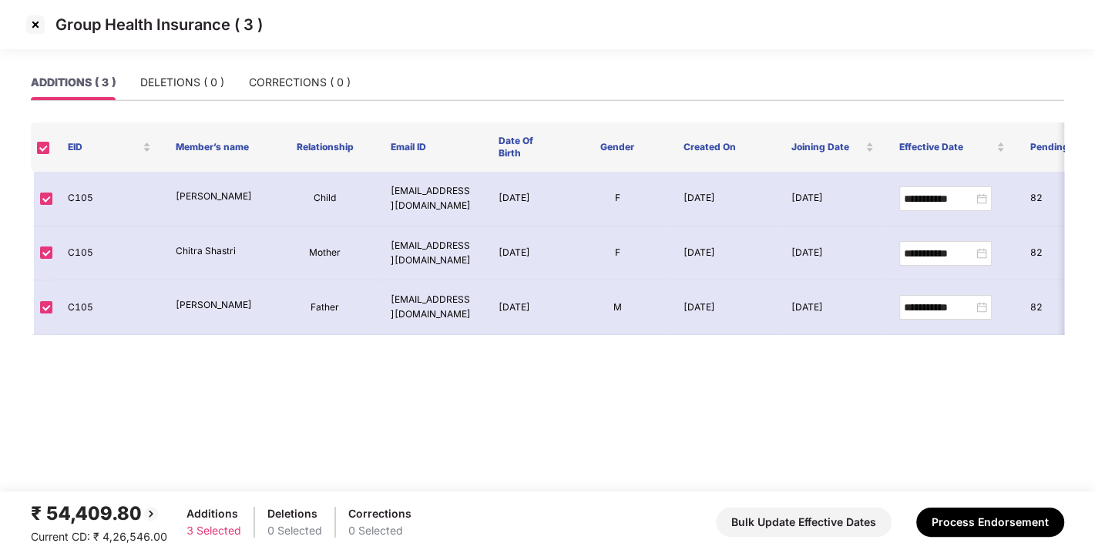
click at [32, 32] on img at bounding box center [35, 24] width 25 height 25
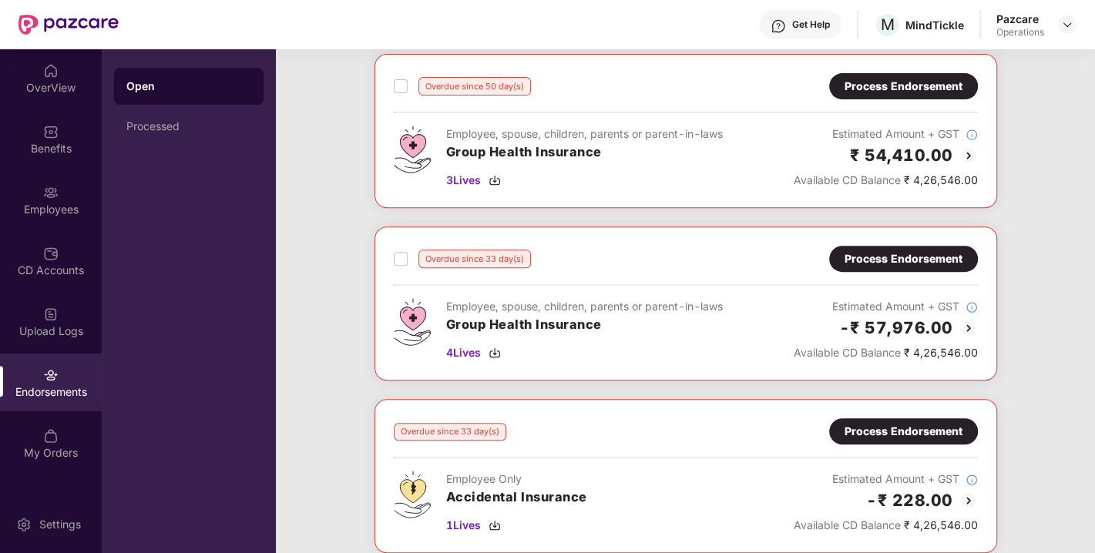
scroll to position [426, 0]
click at [900, 263] on div "Process Endorsement" at bounding box center [904, 258] width 118 height 17
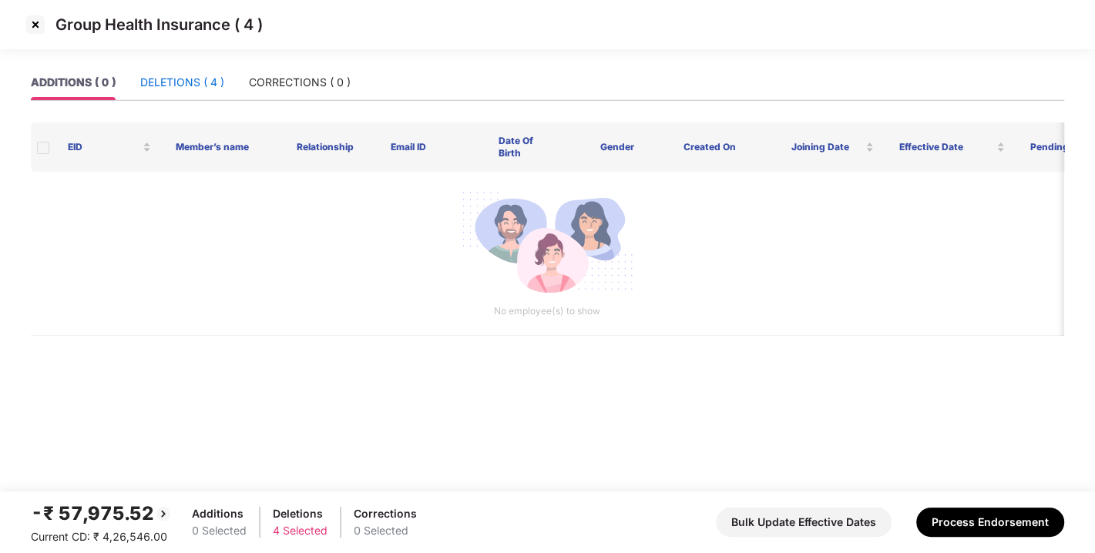
click at [201, 80] on div "DELETIONS ( 4 )" at bounding box center [182, 82] width 84 height 17
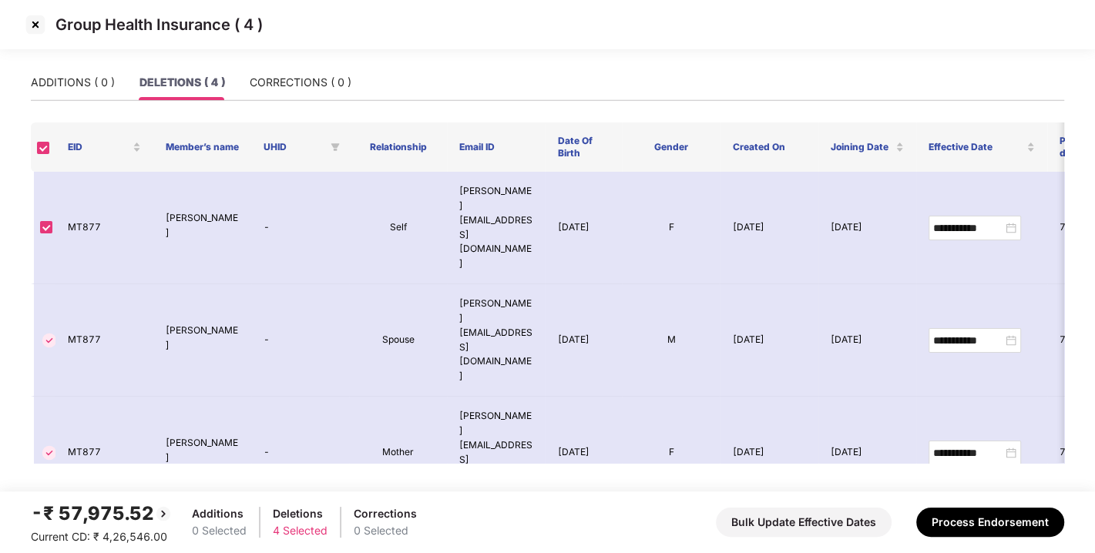
click at [36, 16] on img at bounding box center [35, 24] width 25 height 25
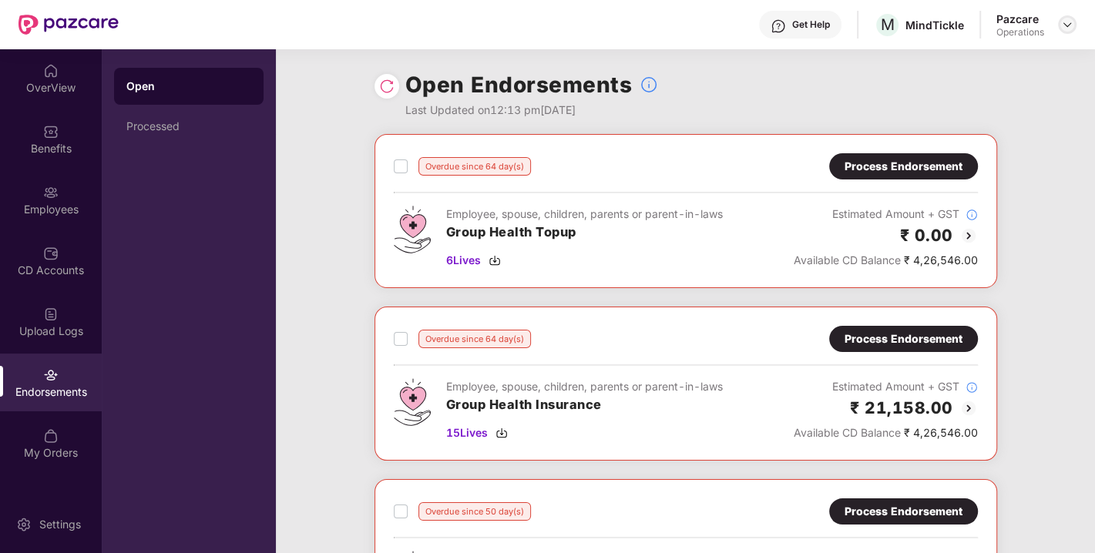
click at [1074, 22] on div at bounding box center [1067, 24] width 18 height 18
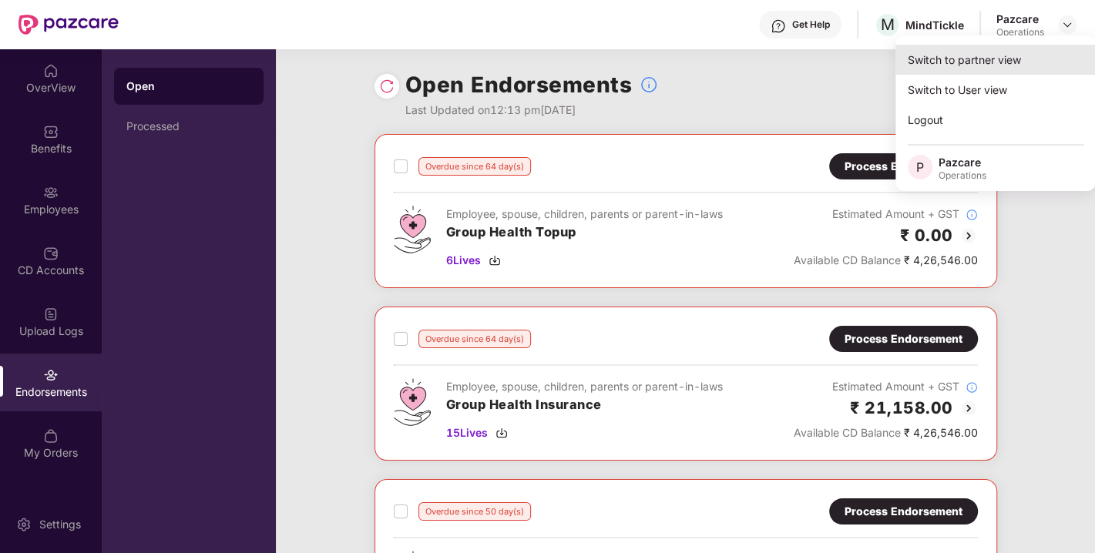
click at [944, 64] on div "Switch to partner view" at bounding box center [996, 60] width 200 height 30
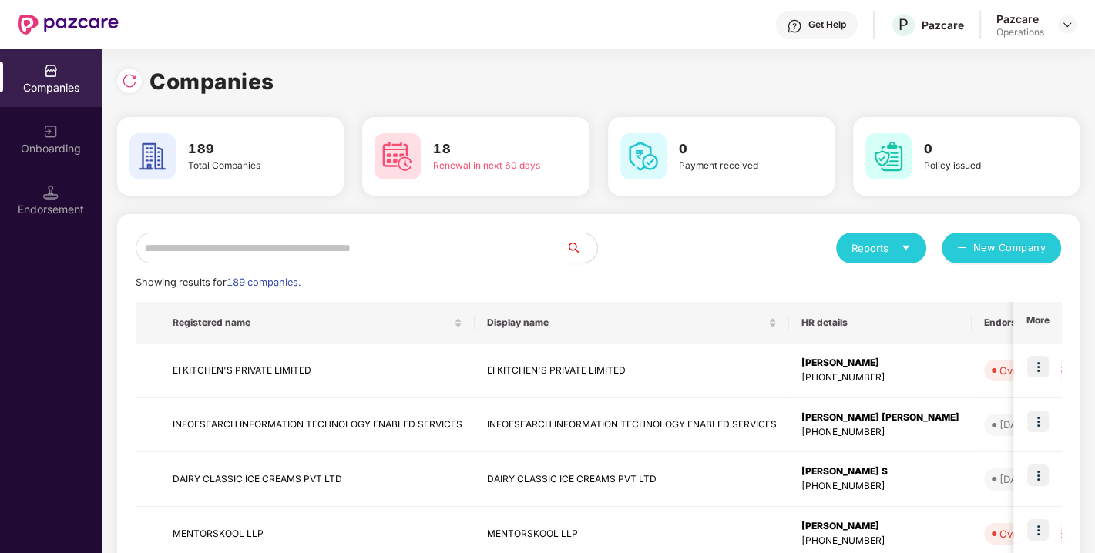
click at [330, 251] on input "text" at bounding box center [351, 248] width 431 height 31
click at [254, 262] on input "text" at bounding box center [351, 248] width 431 height 31
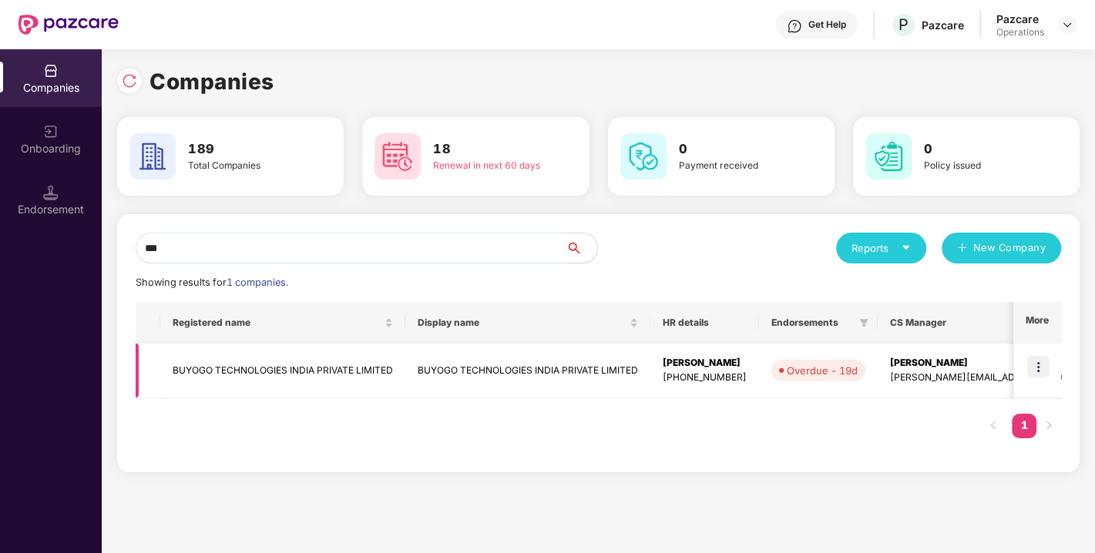
type input "***"
click at [1041, 365] on img at bounding box center [1038, 367] width 22 height 22
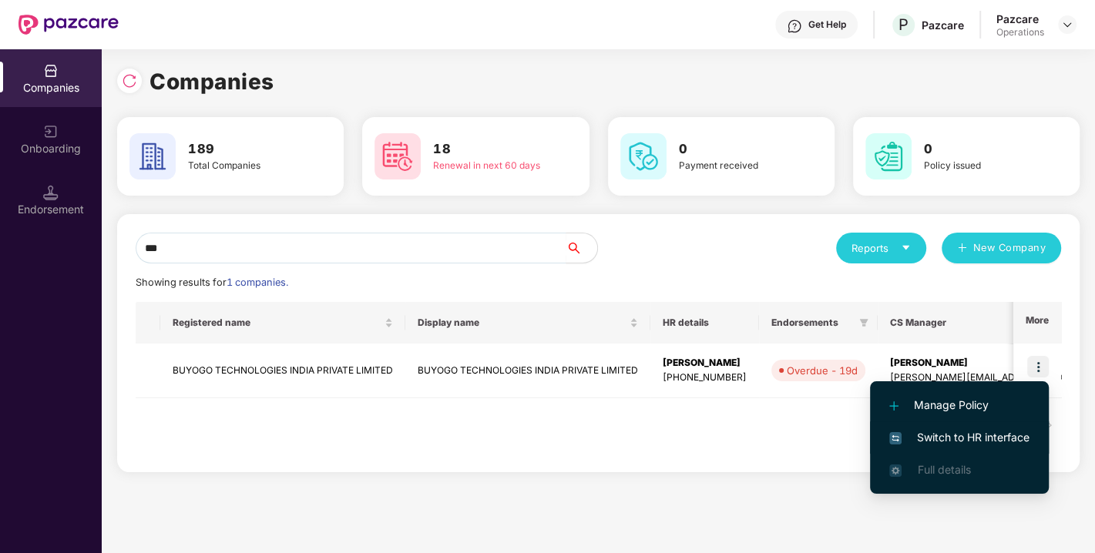
click at [938, 431] on span "Switch to HR interface" at bounding box center [959, 437] width 140 height 17
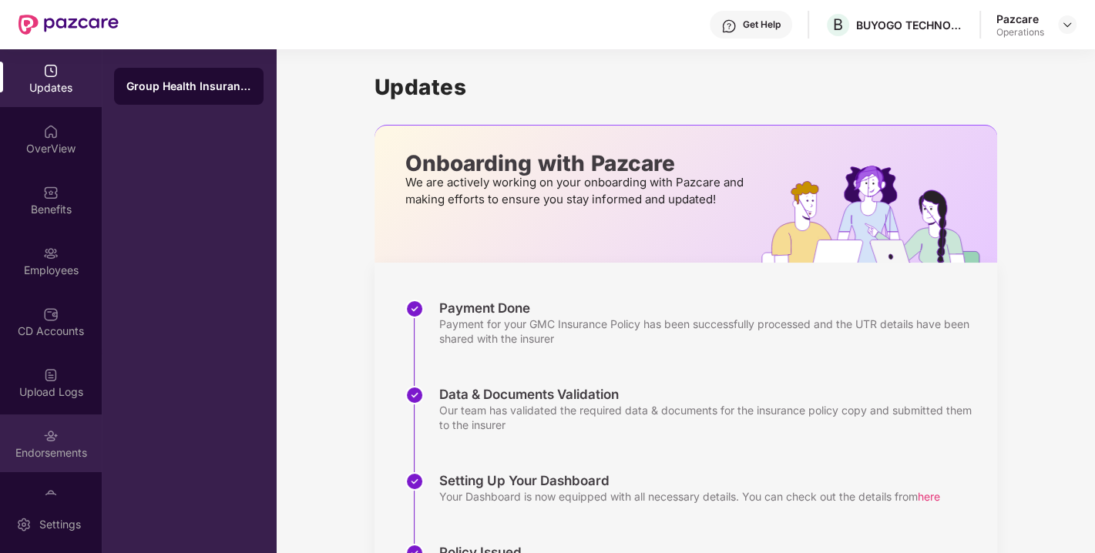
click at [55, 437] on img at bounding box center [50, 436] width 15 height 15
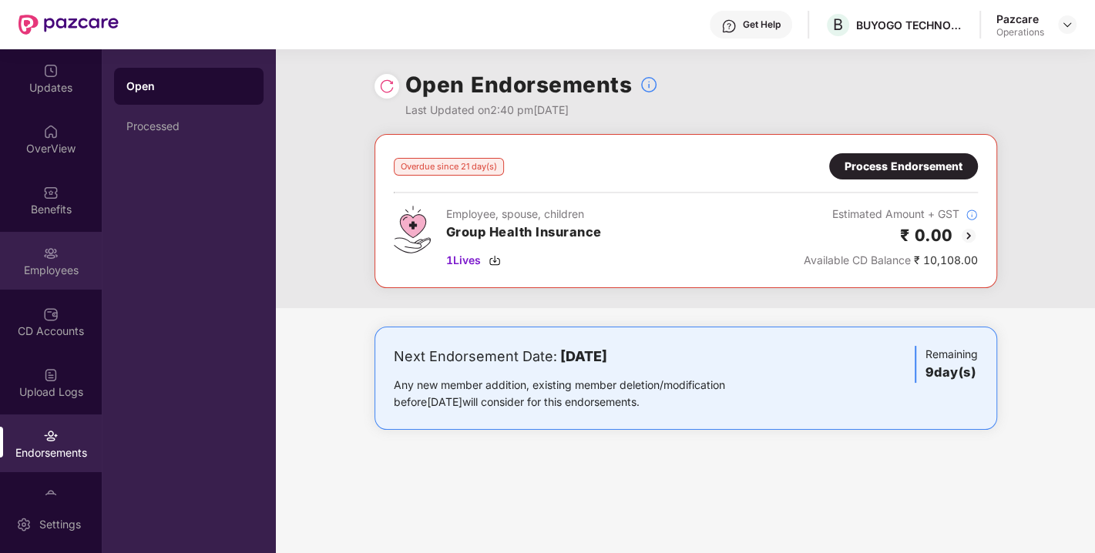
click at [45, 244] on div at bounding box center [50, 251] width 15 height 15
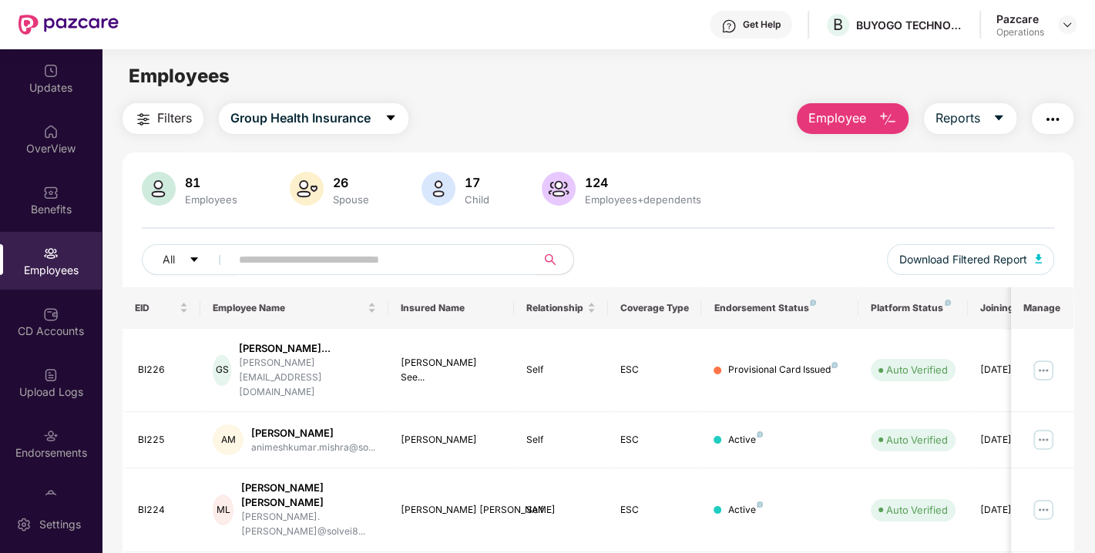
click at [300, 259] on input "text" at bounding box center [377, 259] width 277 height 23
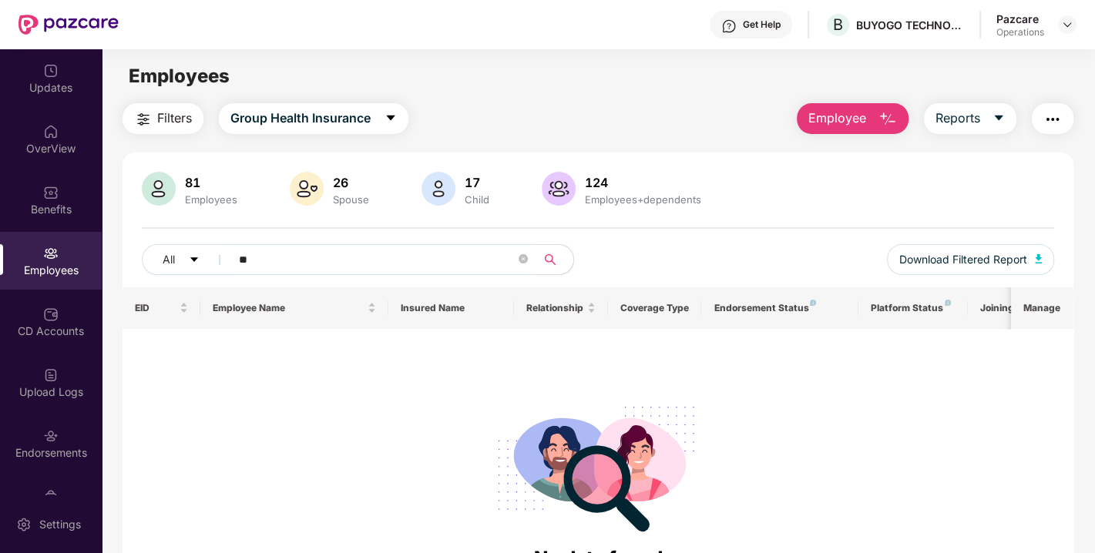
type input "*"
type input "*****"
click at [1065, 20] on img at bounding box center [1067, 24] width 12 height 12
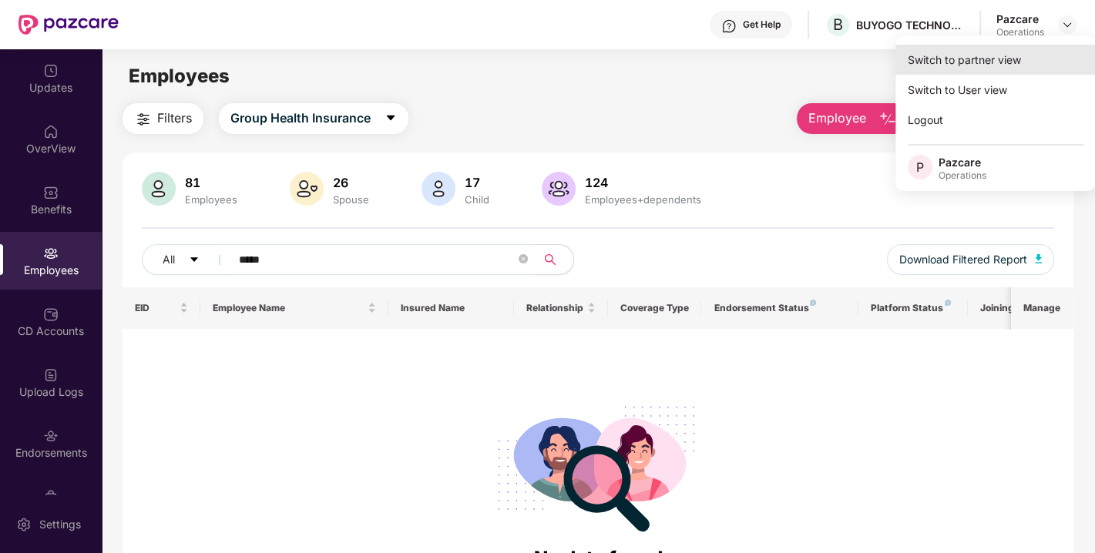
click at [952, 62] on div "Switch to partner view" at bounding box center [996, 60] width 200 height 30
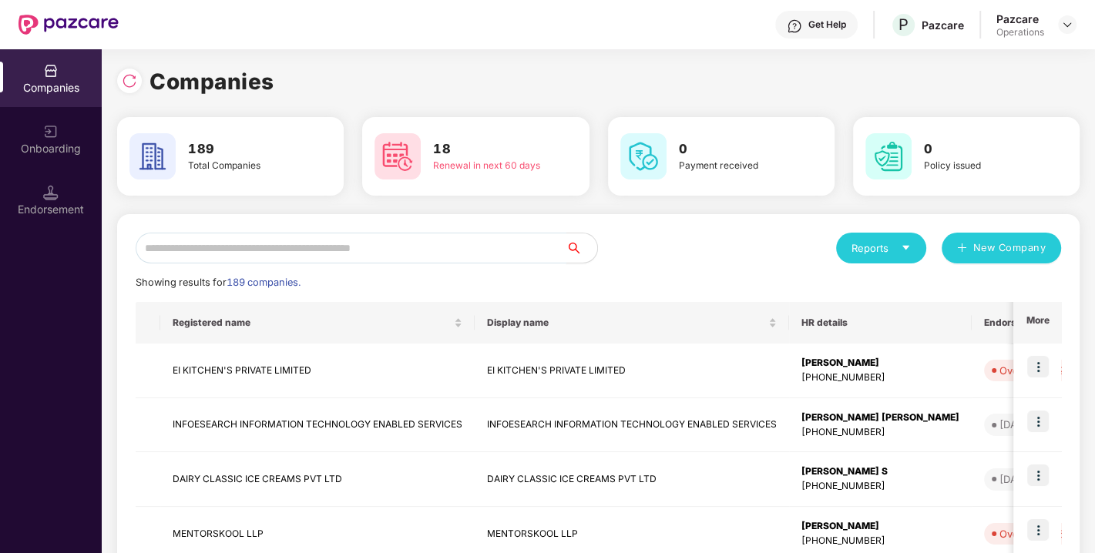
click at [301, 242] on input "text" at bounding box center [351, 248] width 431 height 31
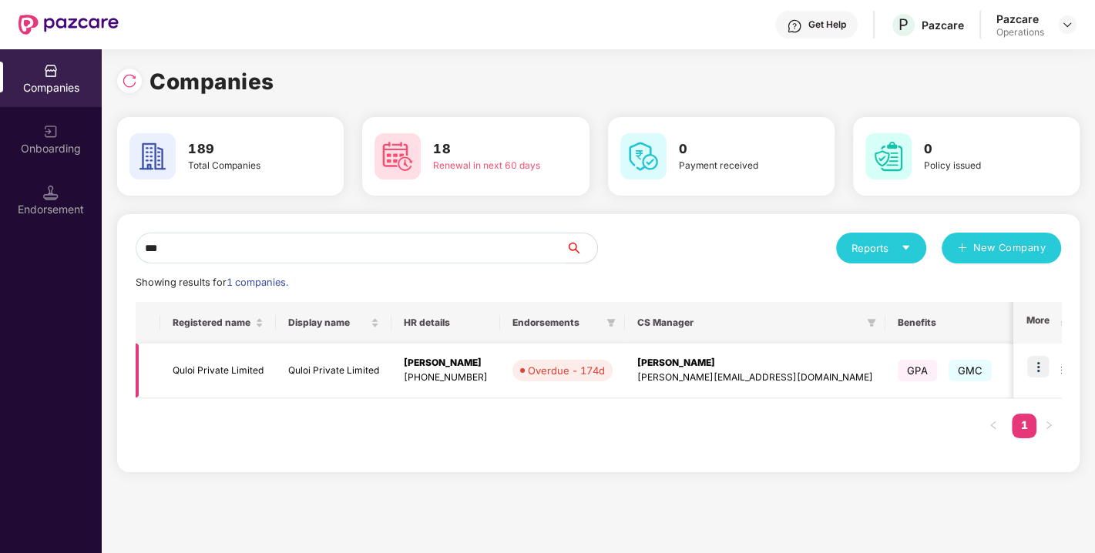
type input "***"
click at [1030, 363] on img at bounding box center [1038, 367] width 22 height 22
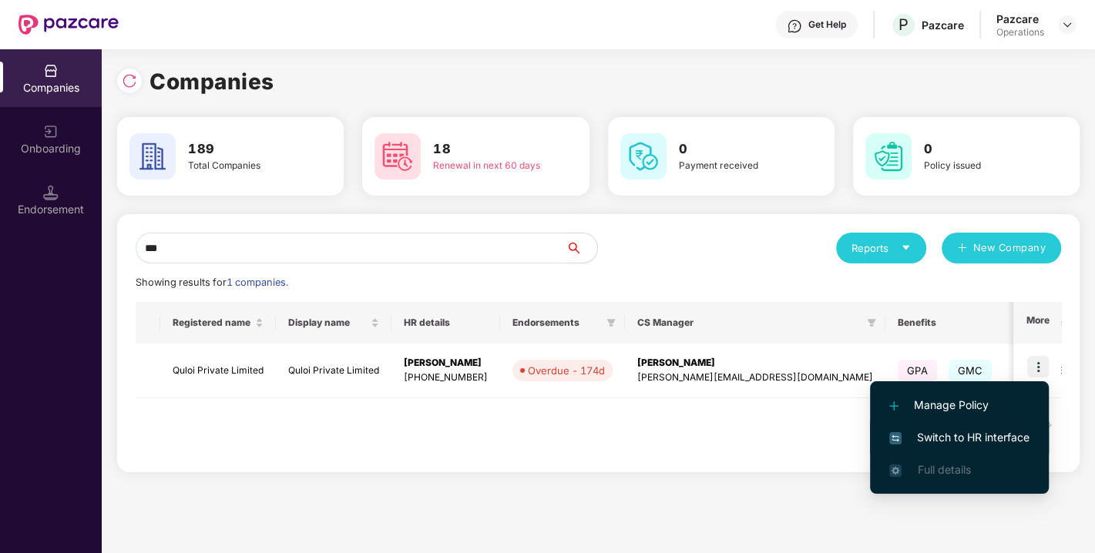
click at [969, 429] on span "Switch to HR interface" at bounding box center [959, 437] width 140 height 17
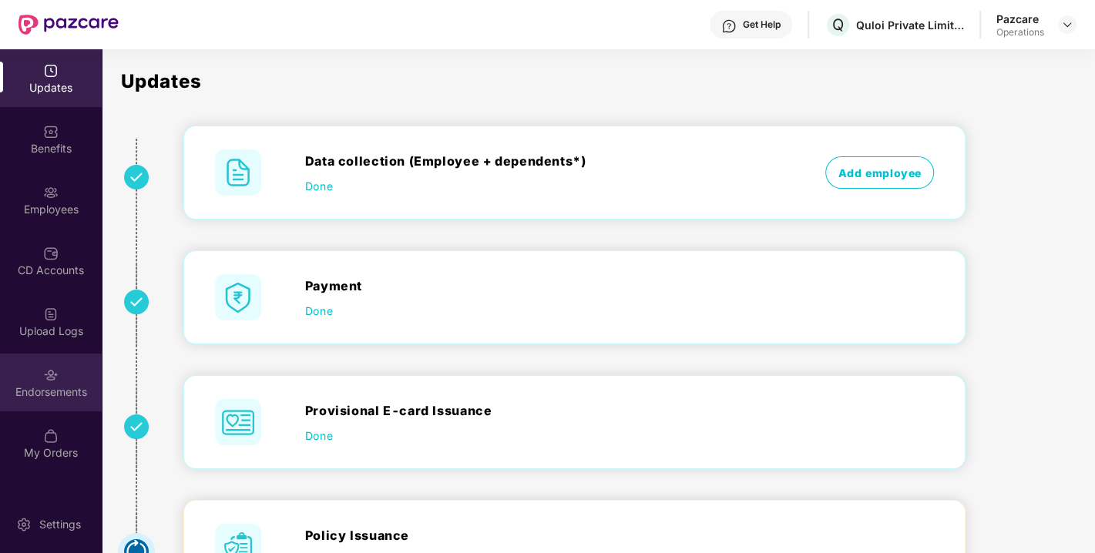
click at [68, 399] on div "Endorsements" at bounding box center [51, 383] width 102 height 58
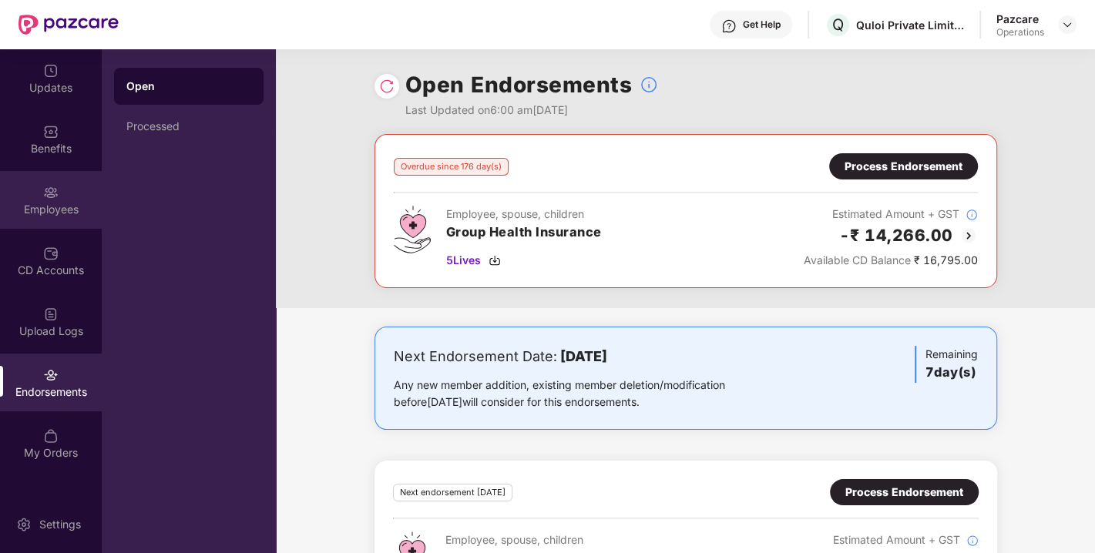
click at [55, 202] on div "Employees" at bounding box center [51, 209] width 102 height 15
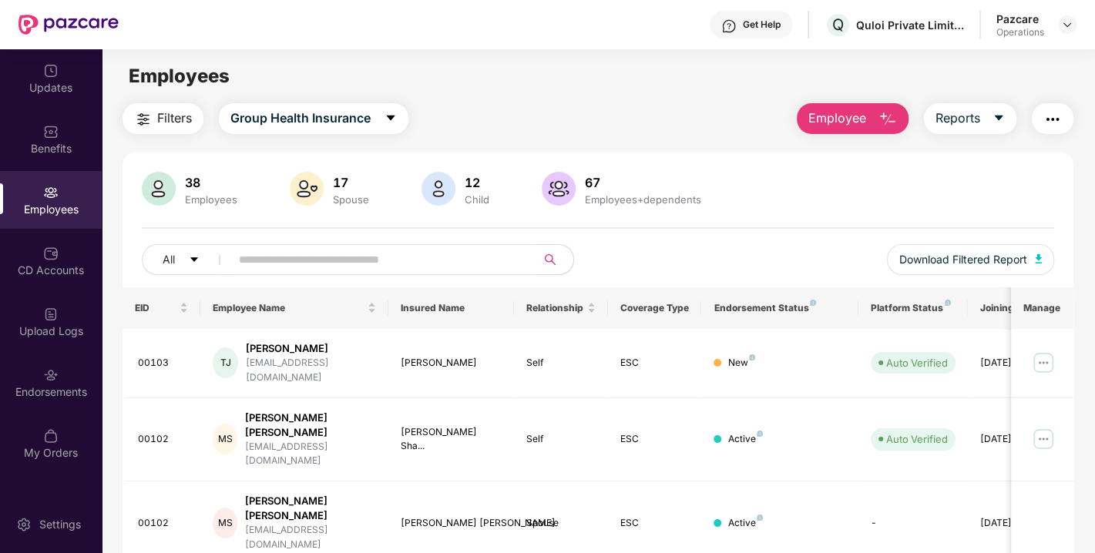
click at [263, 253] on input "text" at bounding box center [377, 259] width 277 height 23
click at [280, 257] on input "text" at bounding box center [377, 259] width 277 height 23
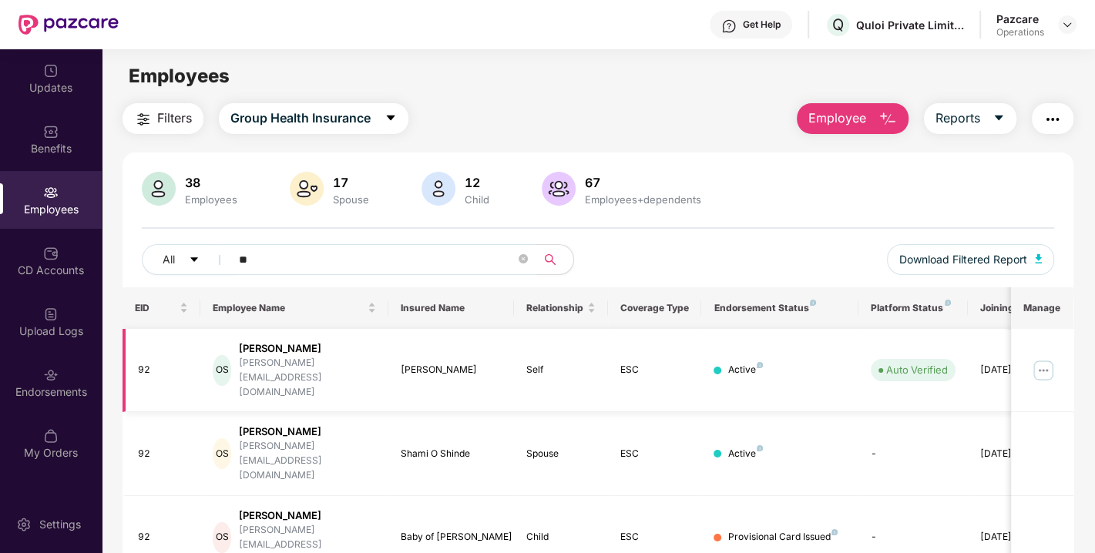
type input "**"
click at [1046, 358] on img at bounding box center [1043, 370] width 25 height 25
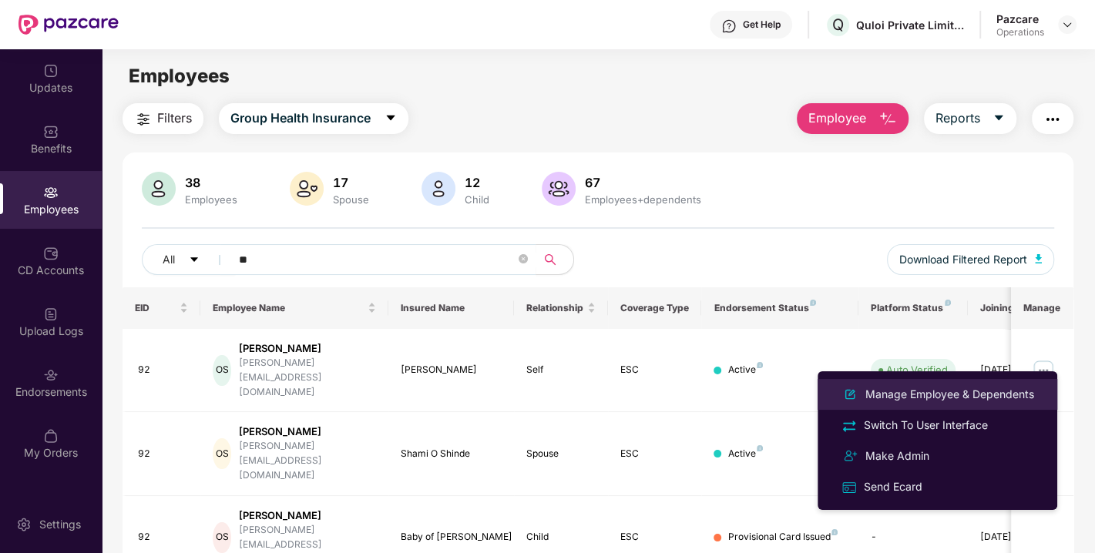
click at [929, 398] on div "Manage Employee & Dependents" at bounding box center [949, 394] width 175 height 17
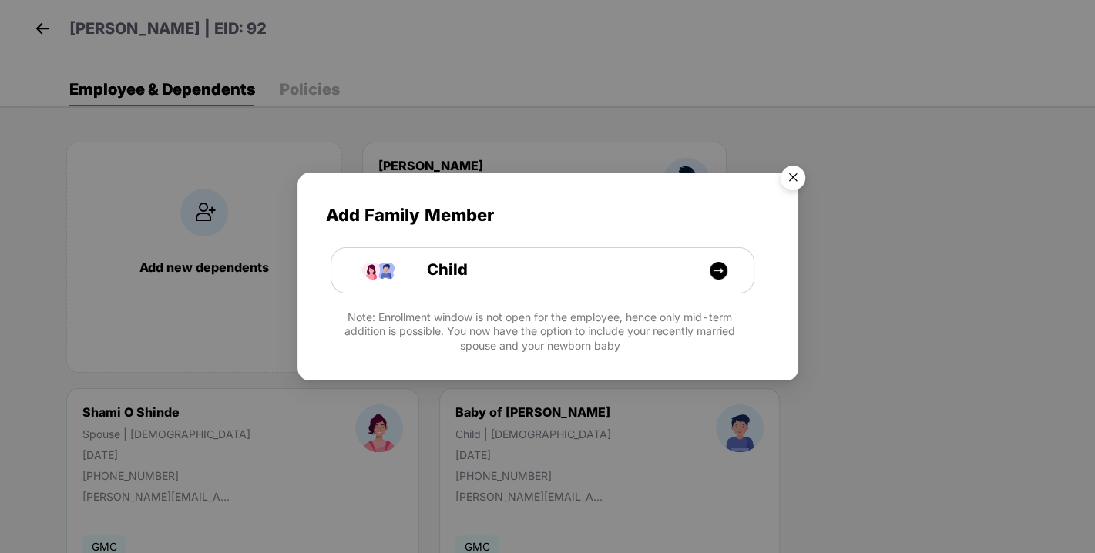
click at [792, 176] on img "Close" at bounding box center [792, 180] width 43 height 43
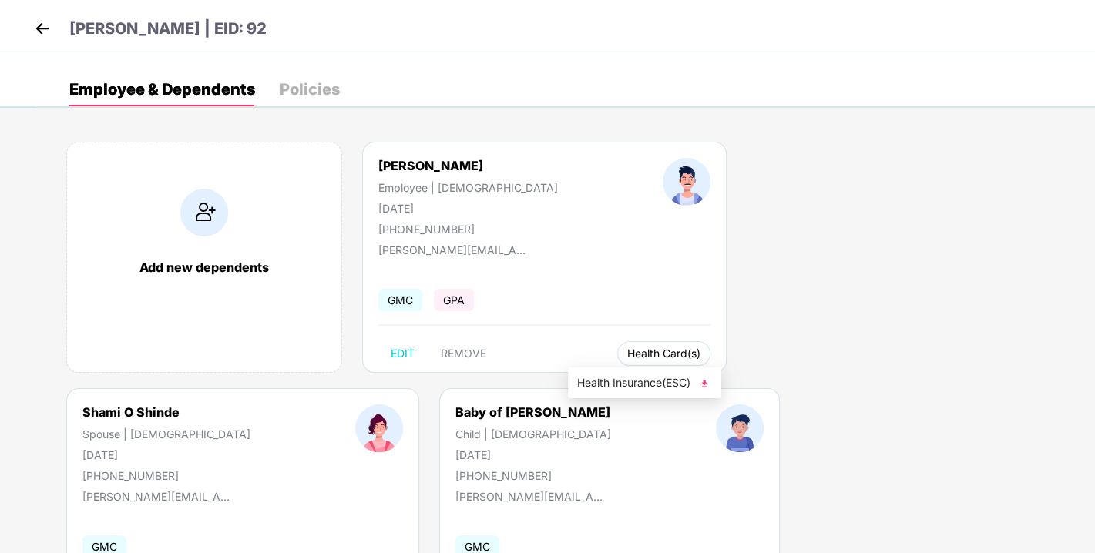
click at [627, 353] on span "Health Card(s)" at bounding box center [663, 354] width 73 height 8
click at [703, 378] on img at bounding box center [704, 383] width 15 height 15
click at [46, 28] on img at bounding box center [42, 28] width 23 height 23
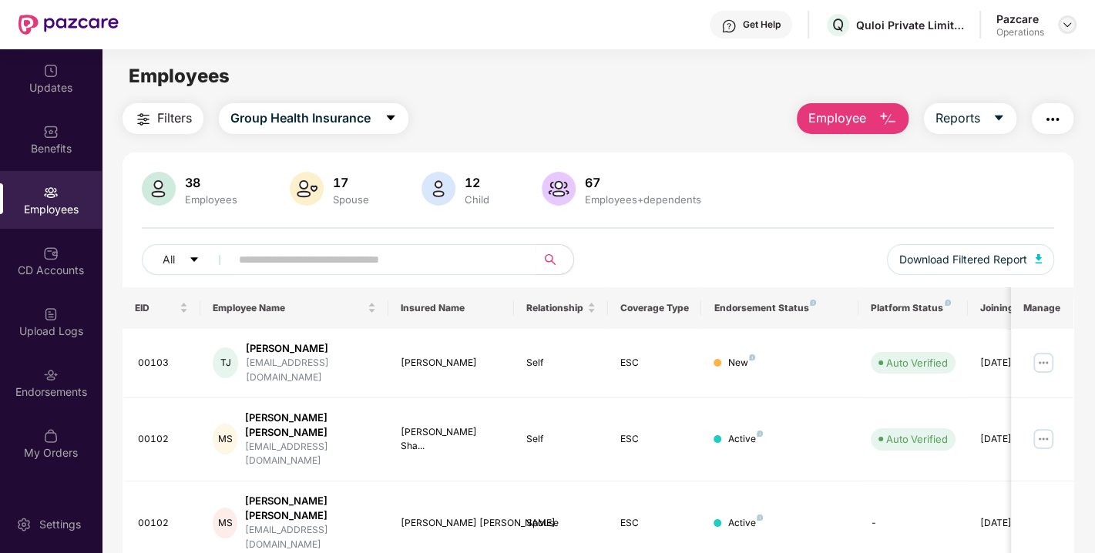
click at [1067, 24] on img at bounding box center [1067, 24] width 12 height 12
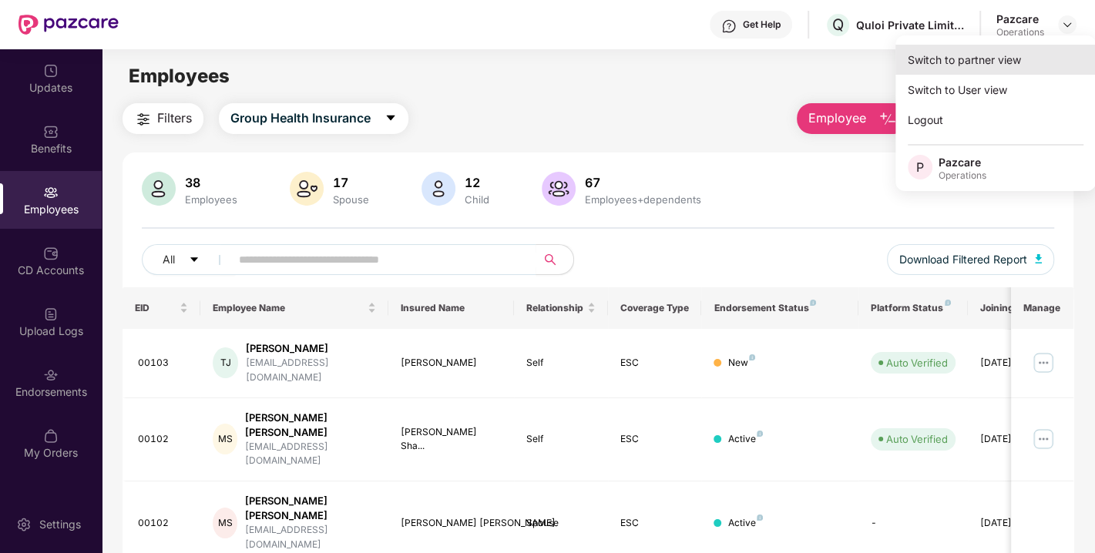
click at [983, 68] on div "Switch to partner view" at bounding box center [996, 60] width 200 height 30
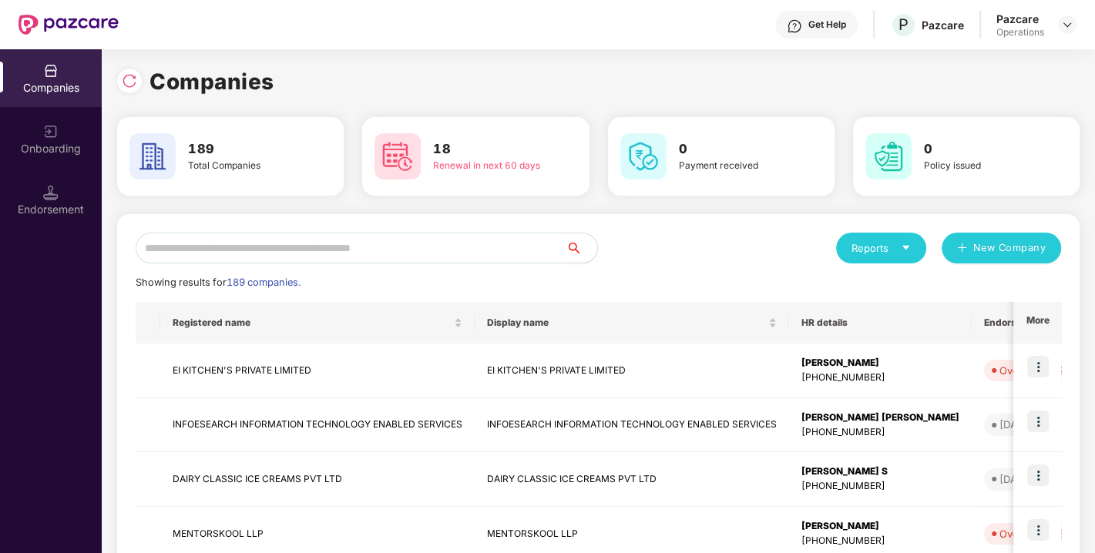
click at [350, 257] on input "text" at bounding box center [351, 248] width 431 height 31
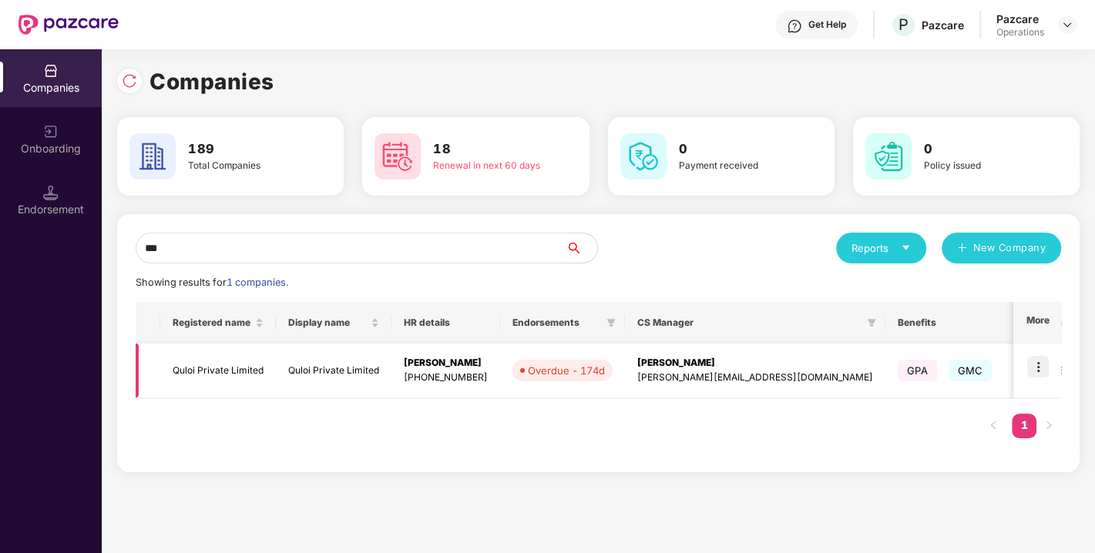
type input "***"
click at [211, 374] on td "Quloi Private Limited" at bounding box center [218, 371] width 116 height 55
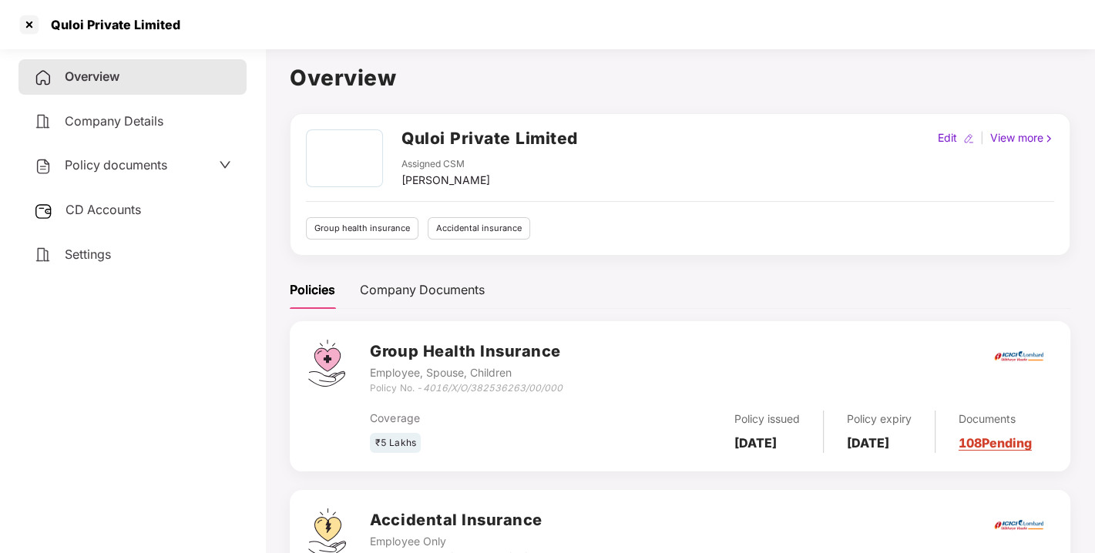
click at [427, 140] on h2 "Quloi Private Limited" at bounding box center [490, 138] width 176 height 25
copy h2 "Quloi Private Limited"
